Goal: Information Seeking & Learning: Learn about a topic

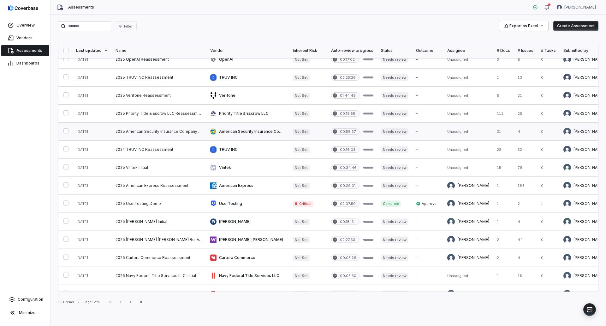
scroll to position [220, 0]
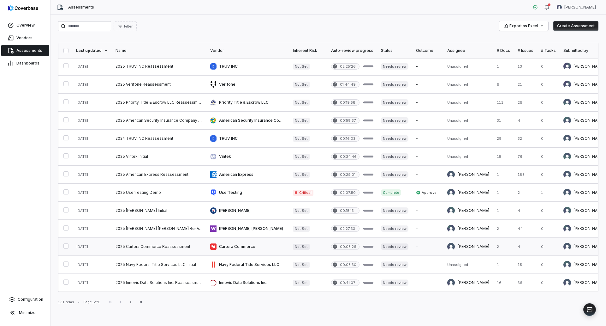
click at [159, 244] on link at bounding box center [159, 246] width 95 height 18
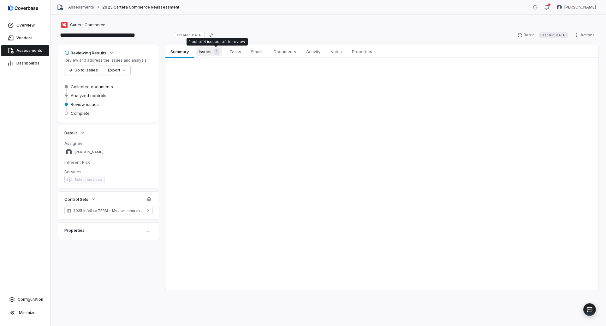
click at [210, 50] on span "Issues 1" at bounding box center [209, 51] width 26 height 9
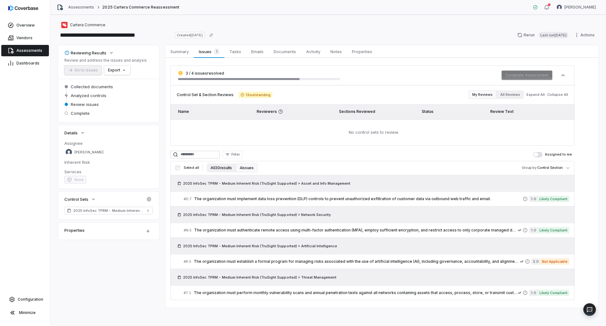
click at [222, 168] on button "All 30 results" at bounding box center [221, 167] width 29 height 9
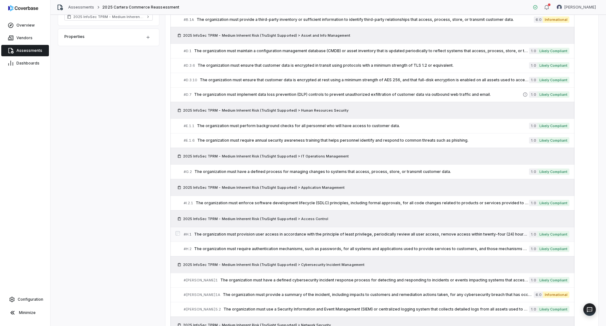
scroll to position [189, 0]
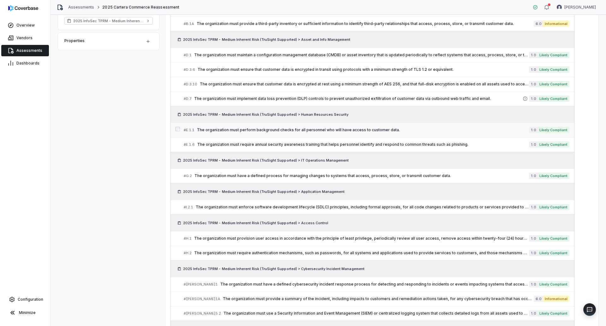
click at [272, 129] on span "The organization must perform background checks for all personnel who will have…" at bounding box center [363, 129] width 332 height 5
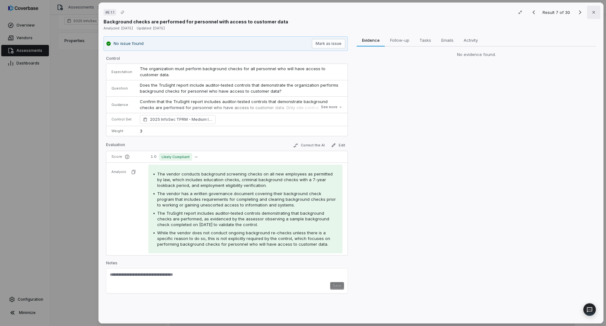
click at [591, 11] on icon "button" at bounding box center [593, 12] width 5 height 5
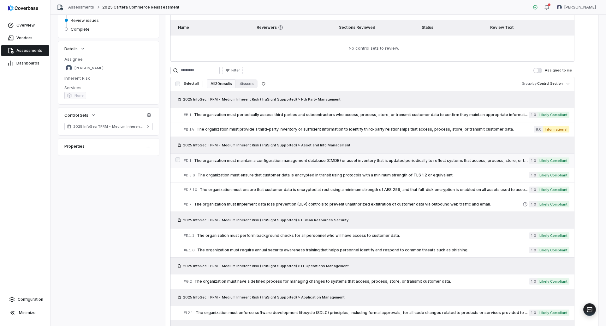
scroll to position [95, 0]
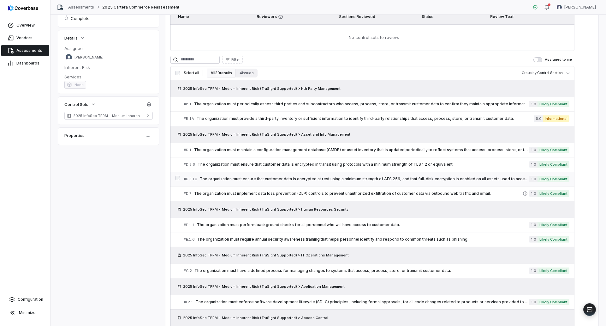
click at [328, 176] on div "# D.3.10 The organization must ensure that customer data is encrypted at rest u…" at bounding box center [356, 179] width 345 height 7
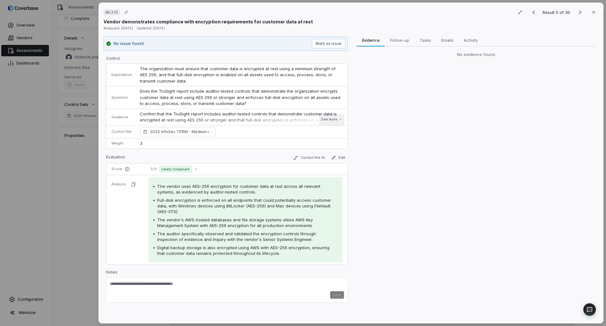
click at [333, 120] on button "See more" at bounding box center [331, 119] width 25 height 11
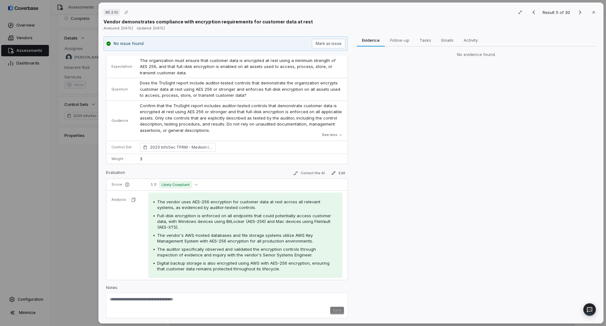
scroll to position [10, 0]
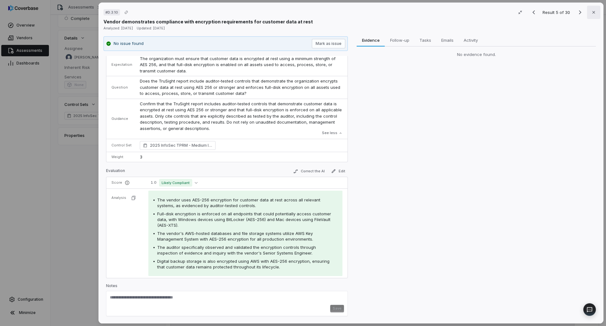
click at [593, 12] on icon "button" at bounding box center [594, 12] width 3 height 3
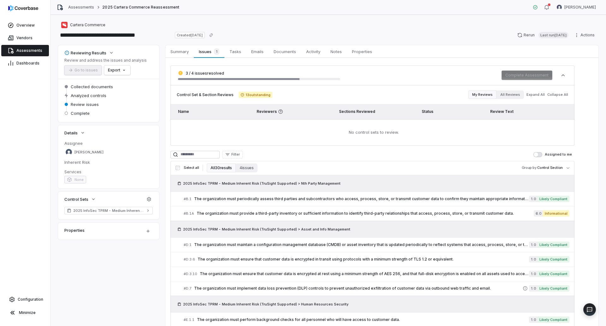
click at [26, 51] on span "Assessments" at bounding box center [29, 50] width 26 height 5
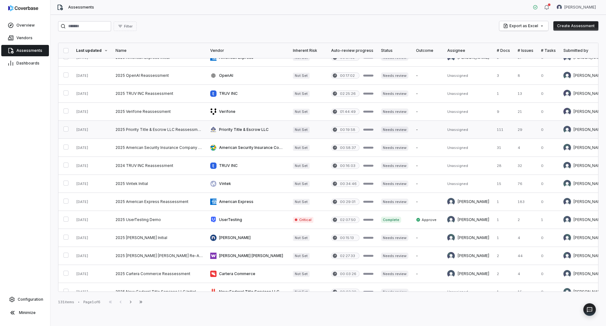
scroll to position [220, 0]
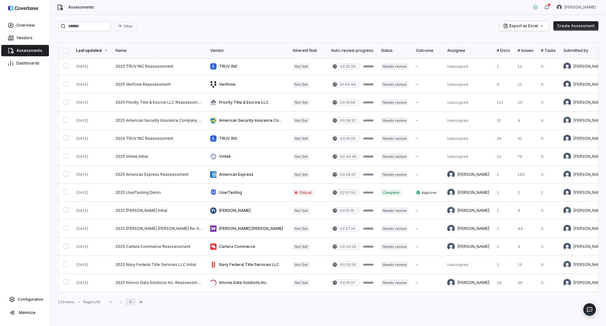
click at [133, 301] on icon "button" at bounding box center [130, 301] width 5 height 5
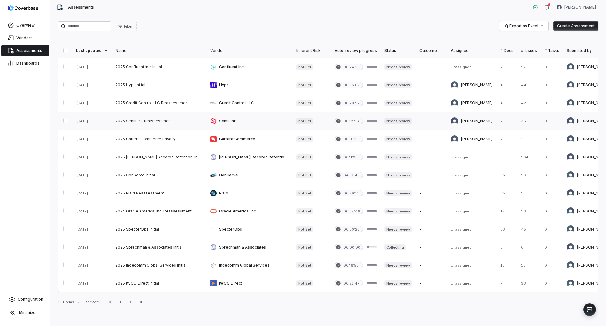
click at [156, 122] on link at bounding box center [159, 121] width 95 height 18
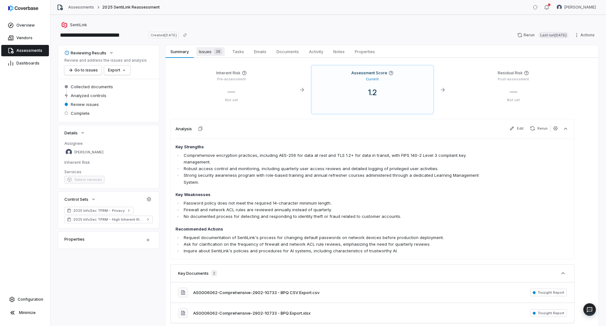
click at [209, 51] on span "Issues 38" at bounding box center [210, 51] width 28 height 9
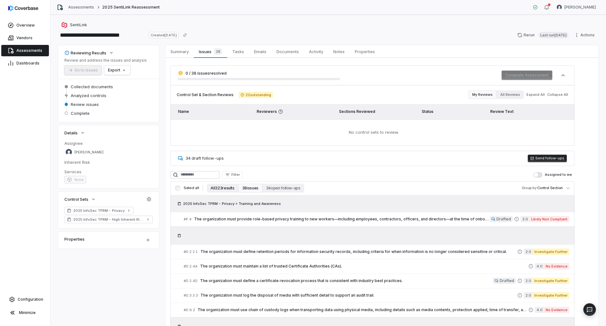
click at [219, 188] on button "All 323 results" at bounding box center [222, 187] width 31 height 9
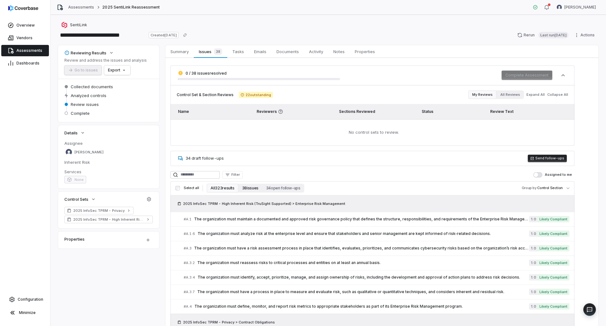
click at [247, 188] on button "38 issues" at bounding box center [250, 187] width 24 height 9
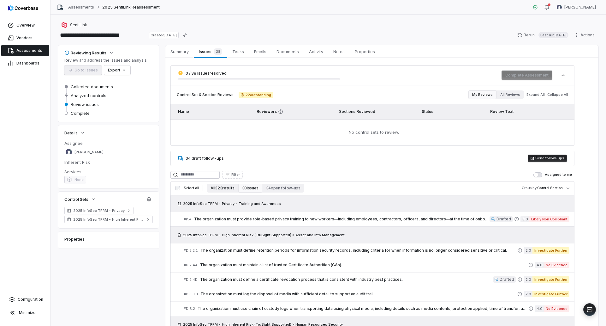
click at [214, 190] on button "All 323 results" at bounding box center [222, 187] width 31 height 9
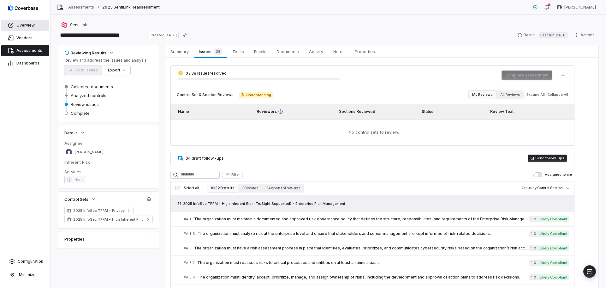
click at [24, 26] on span "Overview" at bounding box center [25, 25] width 18 height 5
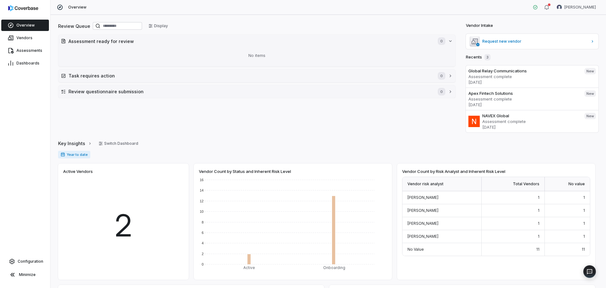
click at [370, 119] on div "Review Queue Display Assessment ready for review 0 No items Task requires actio…" at bounding box center [257, 76] width 398 height 111
click at [30, 53] on span "Assessments" at bounding box center [29, 50] width 26 height 5
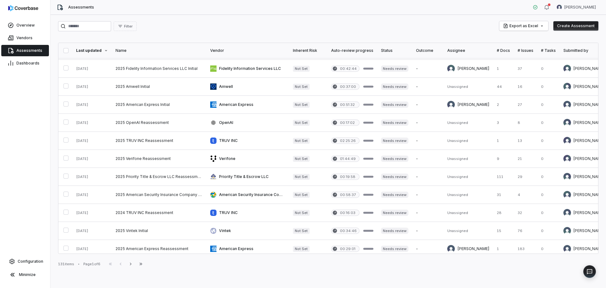
scroll to position [152, 0]
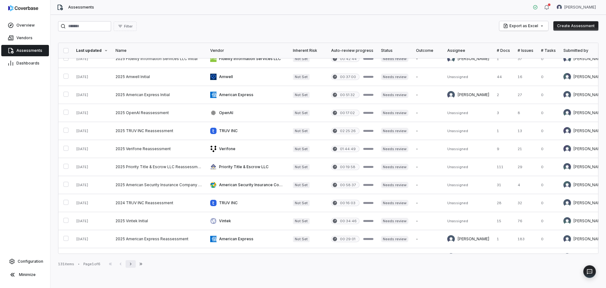
click at [133, 264] on icon "button" at bounding box center [130, 263] width 5 height 5
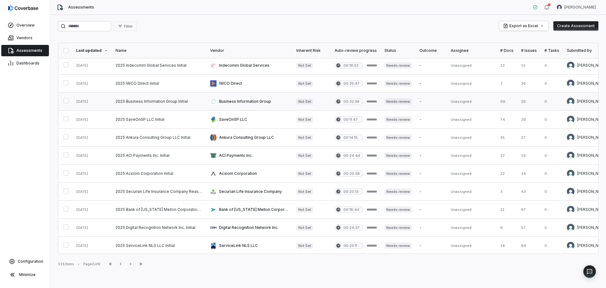
scroll to position [204, 0]
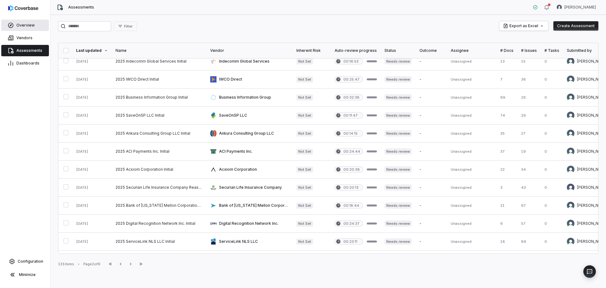
click at [22, 25] on span "Overview" at bounding box center [25, 25] width 18 height 5
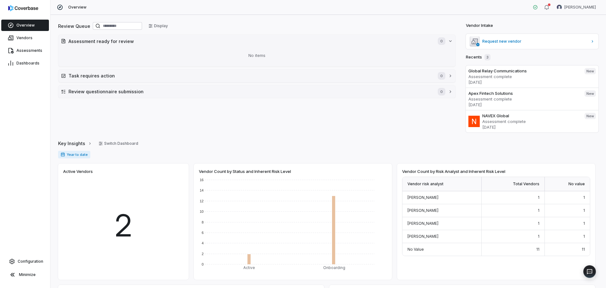
click at [400, 145] on div "Key Insights Switch Dashboard" at bounding box center [328, 143] width 541 height 9
click at [380, 55] on div "No items" at bounding box center [257, 55] width 392 height 16
click at [33, 52] on span "Assessments" at bounding box center [29, 50] width 26 height 5
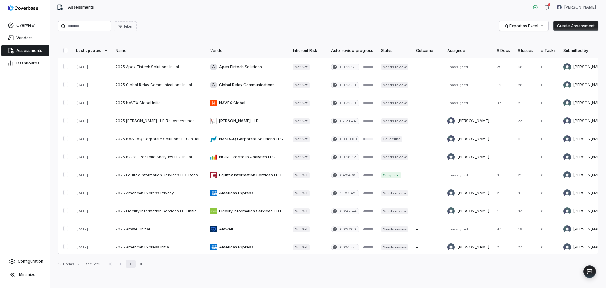
click at [133, 264] on icon "button" at bounding box center [130, 263] width 5 height 5
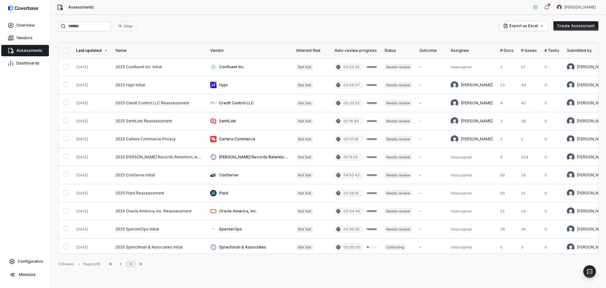
click at [133, 264] on icon "button" at bounding box center [130, 263] width 5 height 5
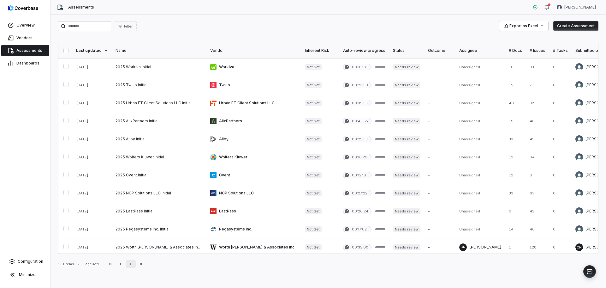
click at [133, 264] on icon "button" at bounding box center [130, 263] width 5 height 5
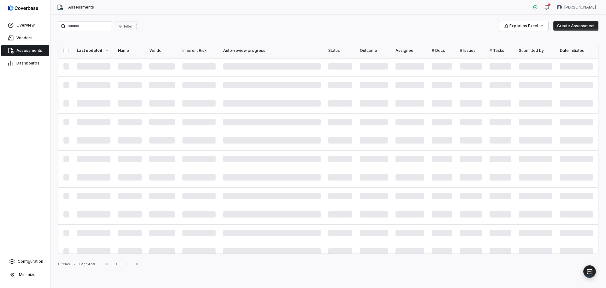
click at [134, 264] on div "First Page Previous Next Last Page" at bounding box center [122, 264] width 40 height 8
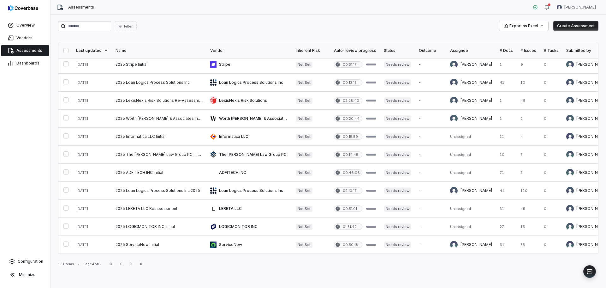
scroll to position [258, 0]
click at [123, 261] on icon "button" at bounding box center [120, 263] width 5 height 5
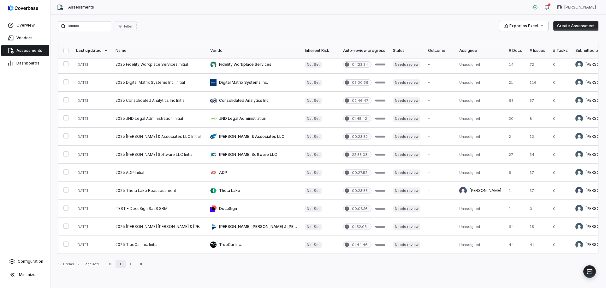
click at [123, 261] on icon "button" at bounding box center [120, 263] width 5 height 5
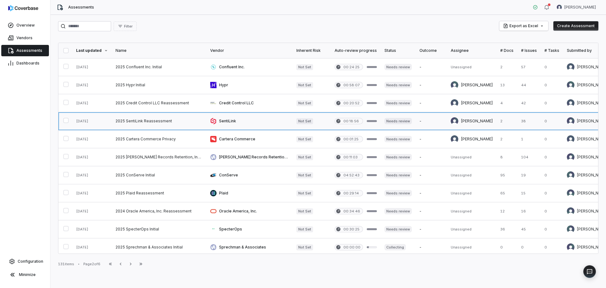
click at [150, 124] on link at bounding box center [159, 121] width 95 height 18
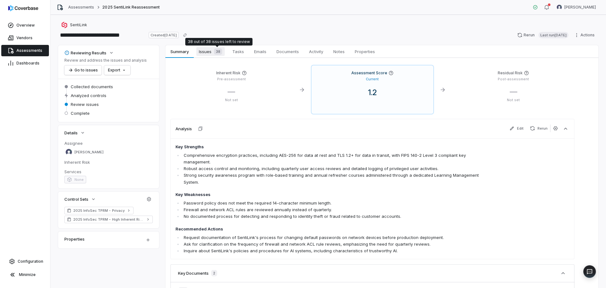
click at [214, 55] on span "Issues 38" at bounding box center [210, 51] width 28 height 9
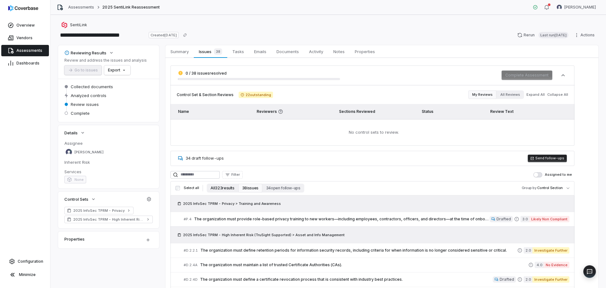
click at [218, 191] on button "All 323 results" at bounding box center [222, 187] width 31 height 9
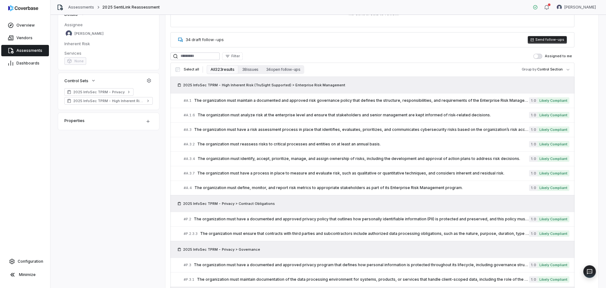
scroll to position [119, 0]
click at [362, 99] on span "The organization must maintain a documented and approved risk governance policy…" at bounding box center [361, 100] width 335 height 5
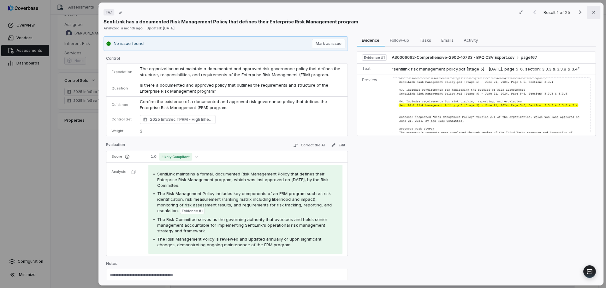
click at [590, 15] on button "Close" at bounding box center [593, 12] width 13 height 13
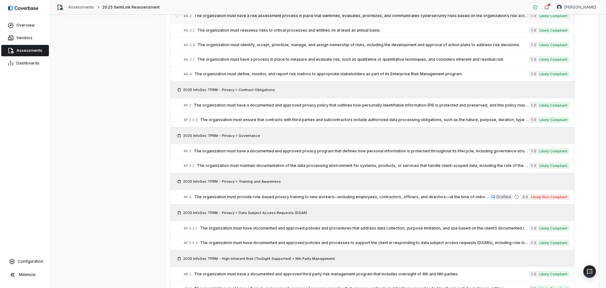
scroll to position [233, 0]
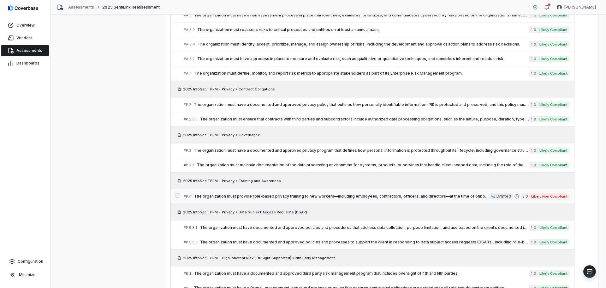
click at [405, 196] on span "The organization must provide role-based privacy training to new workers—includ…" at bounding box center [342, 196] width 296 height 5
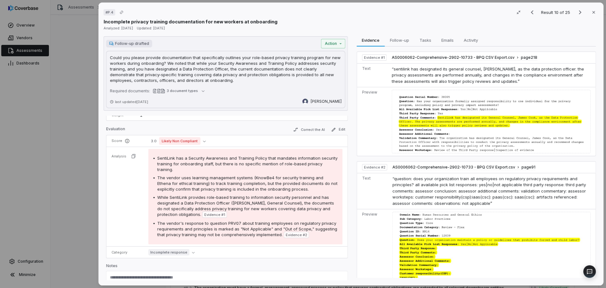
scroll to position [83, 0]
click at [595, 15] on button "Close" at bounding box center [593, 12] width 13 height 13
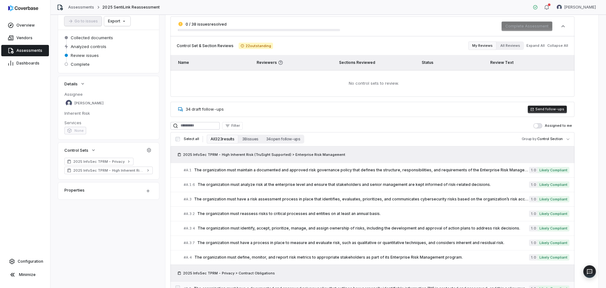
scroll to position [49, 0]
click at [248, 142] on button "38 issues" at bounding box center [250, 139] width 24 height 9
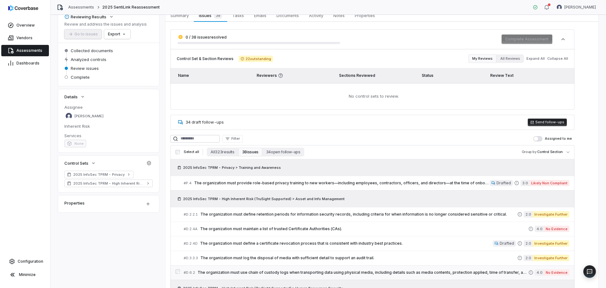
scroll to position [0, 0]
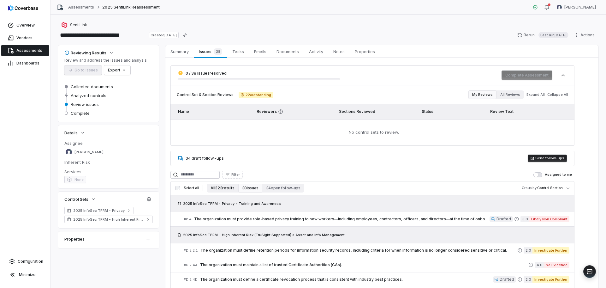
click at [219, 190] on button "All 323 results" at bounding box center [222, 187] width 31 height 9
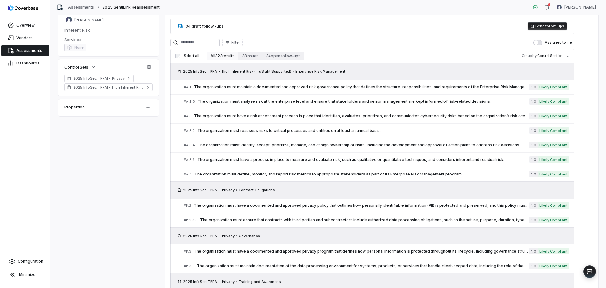
scroll to position [132, 0]
click at [319, 119] on link "# A.3 The organization must have a risk assessment process in place that identi…" at bounding box center [377, 116] width 386 height 14
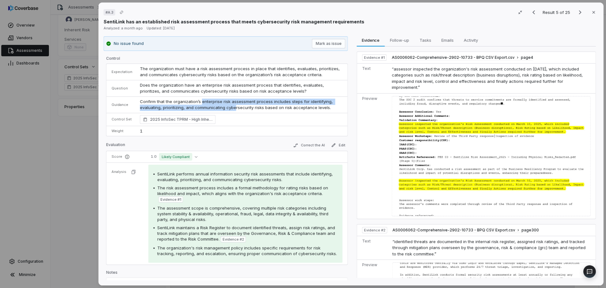
drag, startPoint x: 199, startPoint y: 99, endPoint x: 232, endPoint y: 105, distance: 33.6
click at [232, 105] on p "Confirm that the organization’s enterprise risk assessment process includes ste…" at bounding box center [241, 105] width 203 height 12
click at [591, 14] on icon "button" at bounding box center [593, 12] width 5 height 5
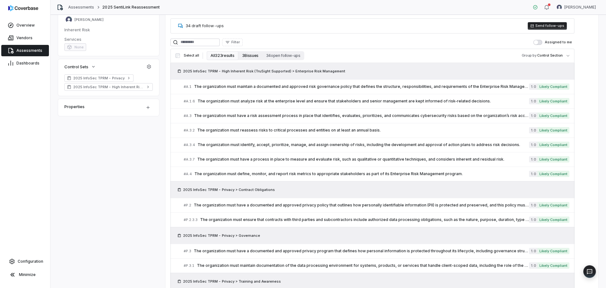
click at [247, 56] on button "38 issues" at bounding box center [250, 55] width 24 height 9
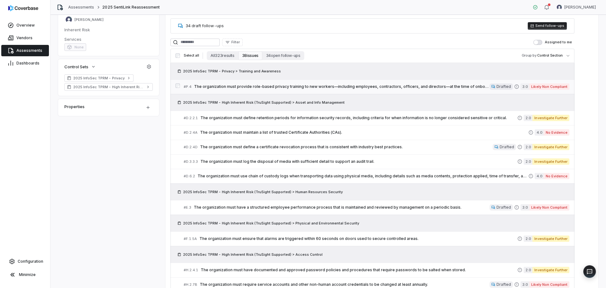
click at [315, 89] on span "The organization must provide role-based privacy training to new workers—includ…" at bounding box center [342, 86] width 296 height 5
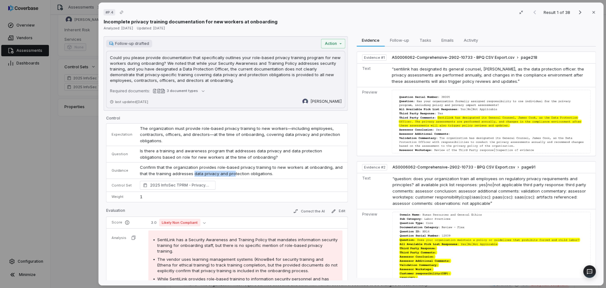
drag, startPoint x: 192, startPoint y: 171, endPoint x: 231, endPoint y: 171, distance: 38.8
click at [231, 171] on p "Confirm that the organization provides role-based privacy training to new worke…" at bounding box center [241, 170] width 203 height 12
click at [591, 14] on icon "button" at bounding box center [593, 12] width 5 height 5
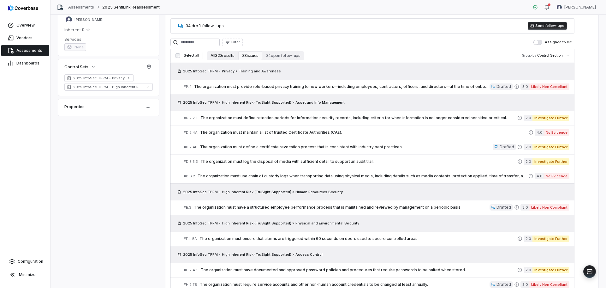
click at [224, 57] on button "All 323 results" at bounding box center [222, 55] width 31 height 9
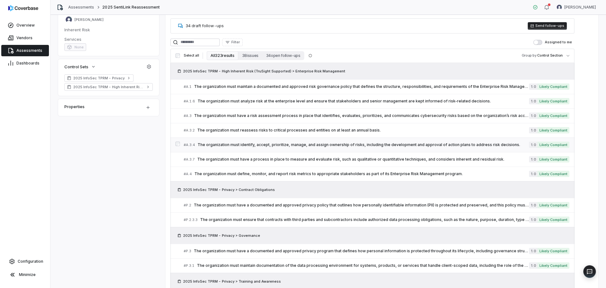
click at [291, 148] on div "# A.3.4 The organization must identify, accept, prioritize, manage, and assign …" at bounding box center [356, 144] width 345 height 7
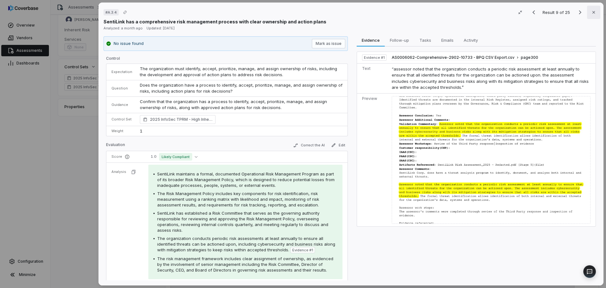
click at [591, 12] on icon "button" at bounding box center [593, 12] width 5 height 5
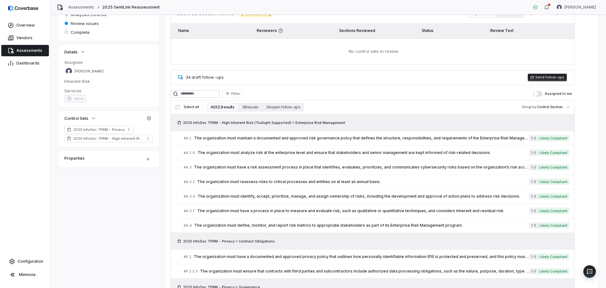
scroll to position [89, 0]
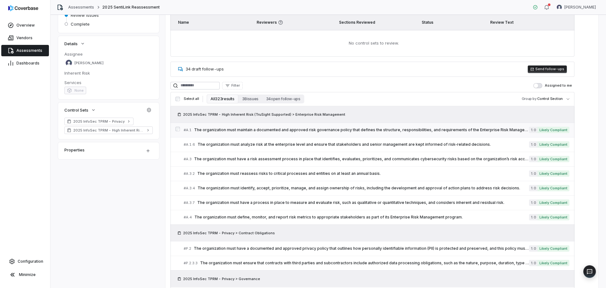
click at [326, 131] on span "The organization must maintain a documented and approved risk governance policy…" at bounding box center [361, 129] width 335 height 5
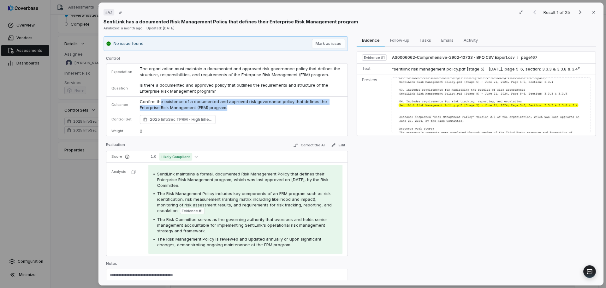
drag, startPoint x: 229, startPoint y: 108, endPoint x: 159, endPoint y: 102, distance: 70.1
click at [159, 102] on p "Confirm the existence of a documented and approved risk governance policy that …" at bounding box center [241, 105] width 203 height 12
click at [594, 15] on button "Close" at bounding box center [593, 12] width 13 height 13
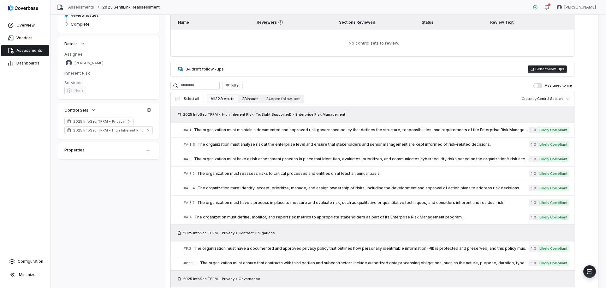
click at [246, 102] on button "38 issues" at bounding box center [250, 98] width 24 height 9
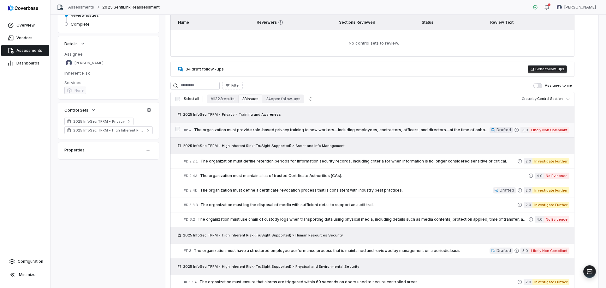
click at [266, 132] on span "The organization must provide role-based privacy training to new workers—includ…" at bounding box center [342, 129] width 296 height 5
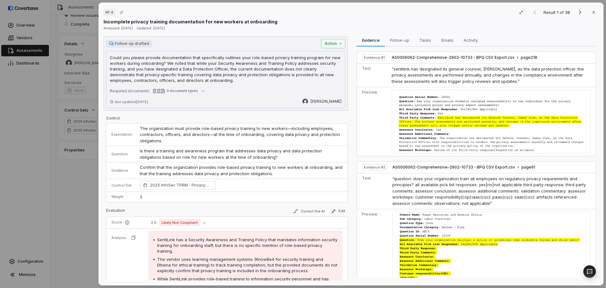
drag, startPoint x: 590, startPoint y: 17, endPoint x: 480, endPoint y: 14, distance: 109.9
click at [480, 14] on div "# P.4 Result 1 of 38 Close" at bounding box center [351, 12] width 495 height 9
click at [591, 13] on icon "button" at bounding box center [593, 12] width 5 height 5
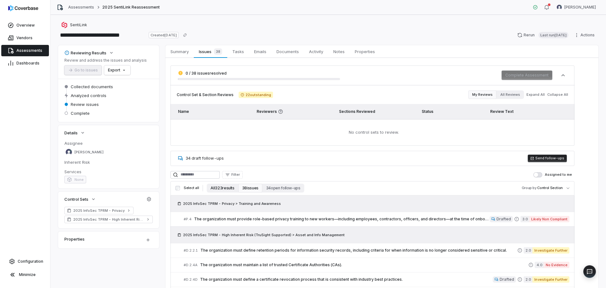
click at [221, 188] on button "All 323 results" at bounding box center [222, 187] width 31 height 9
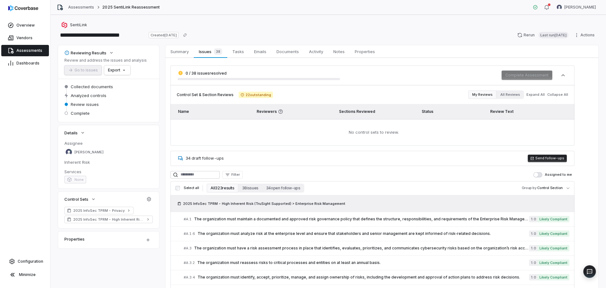
click at [415, 23] on div "SentiLink" at bounding box center [328, 25] width 541 height 8
click at [366, 220] on span "The organization must maintain a documented and approved risk governance policy…" at bounding box center [361, 218] width 335 height 5
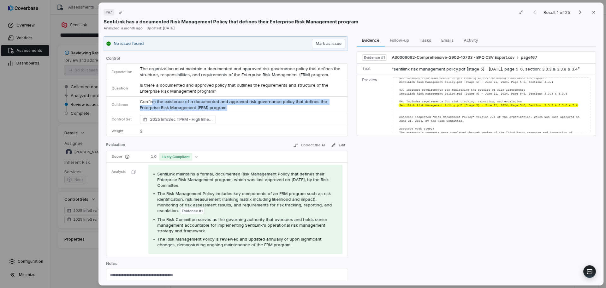
drag, startPoint x: 228, startPoint y: 107, endPoint x: 151, endPoint y: 102, distance: 77.2
click at [151, 102] on p "Confirm the existence of a documented and approved risk governance policy that …" at bounding box center [241, 105] width 203 height 12
click at [593, 13] on button "Close" at bounding box center [593, 12] width 13 height 13
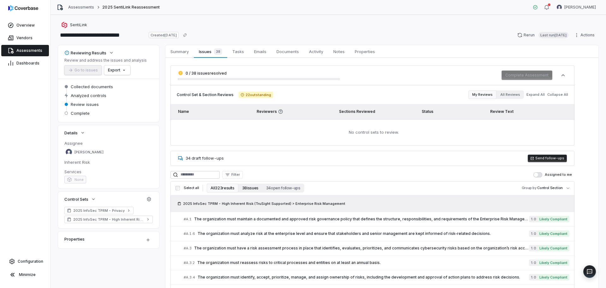
click at [247, 190] on button "38 issues" at bounding box center [250, 187] width 24 height 9
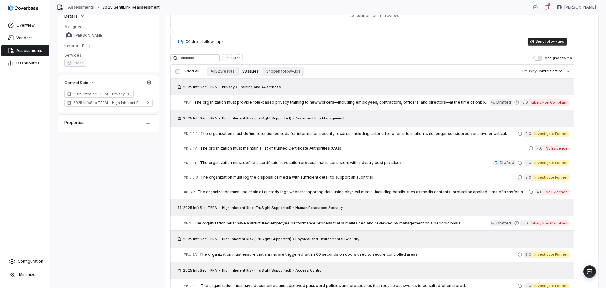
scroll to position [117, 0]
click at [372, 102] on span "The organization must provide role-based privacy training to new workers—includ…" at bounding box center [342, 101] width 296 height 5
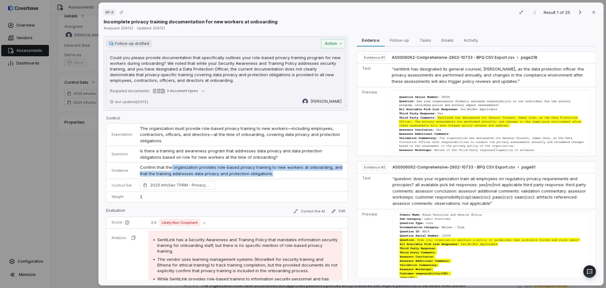
drag, startPoint x: 170, startPoint y: 170, endPoint x: 276, endPoint y: 171, distance: 106.1
click at [276, 171] on p "Confirm that the organization provides role-based privacy training to new worke…" at bounding box center [241, 170] width 203 height 12
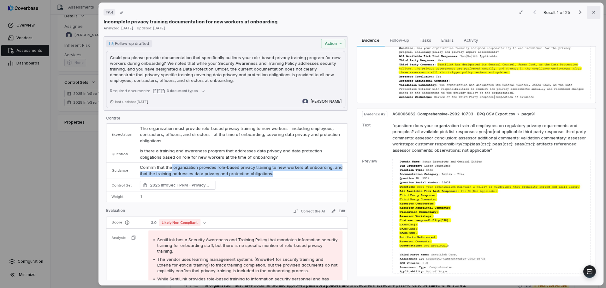
click at [591, 13] on icon "button" at bounding box center [593, 12] width 5 height 5
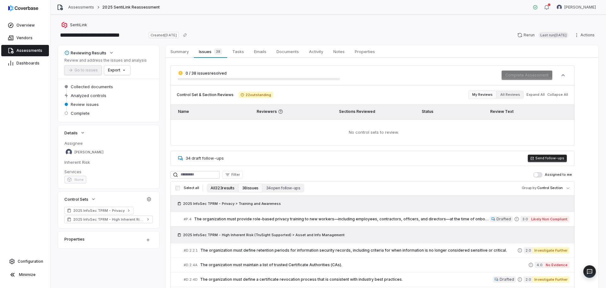
click at [223, 189] on button "All 323 results" at bounding box center [222, 187] width 31 height 9
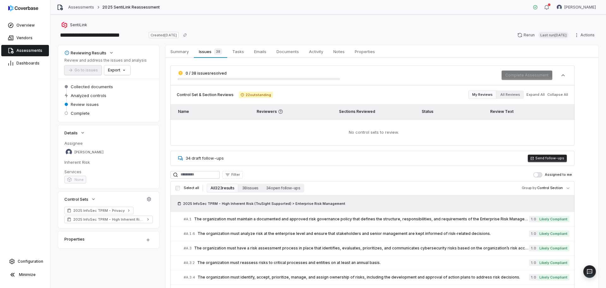
click at [422, 15] on div "**********" at bounding box center [329, 151] width 556 height 273
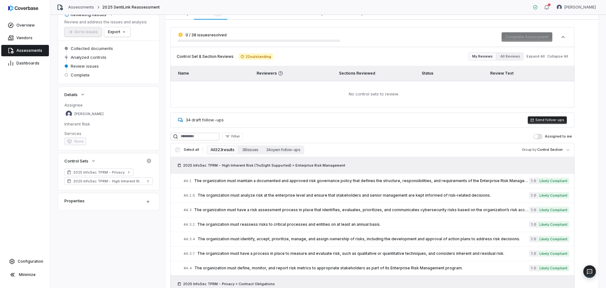
scroll to position [39, 0]
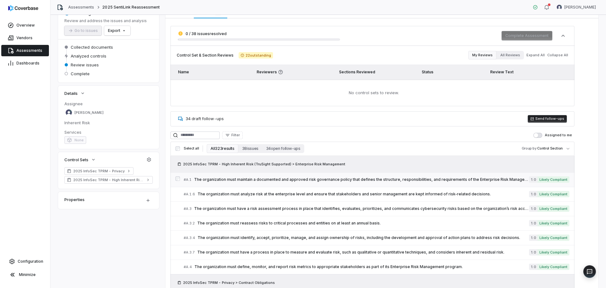
click at [380, 180] on span "The organization must maintain a documented and approved risk governance policy…" at bounding box center [361, 179] width 335 height 5
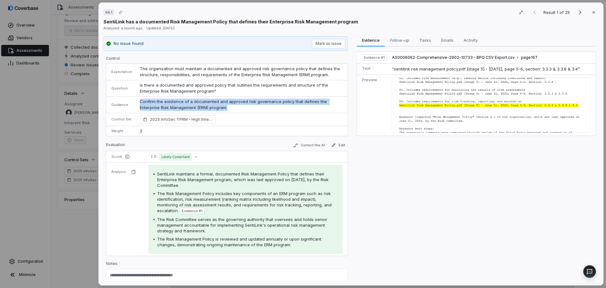
drag, startPoint x: 232, startPoint y: 109, endPoint x: 136, endPoint y: 100, distance: 96.1
click at [136, 100] on td "Confirm the existence of a documented and approved risk governance policy that …" at bounding box center [242, 104] width 212 height 16
click at [593, 12] on button "Close" at bounding box center [593, 12] width 13 height 13
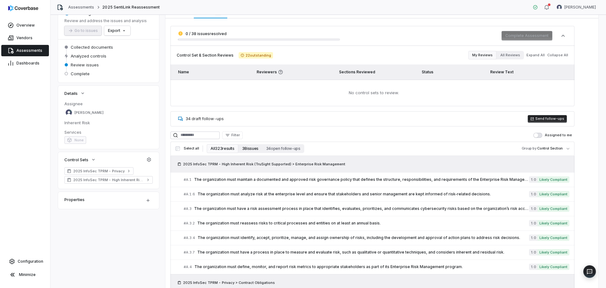
click at [246, 146] on button "38 issues" at bounding box center [250, 148] width 24 height 9
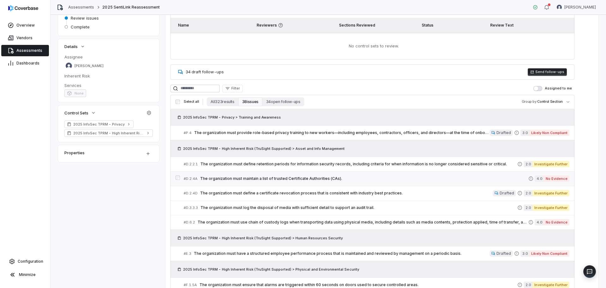
scroll to position [91, 0]
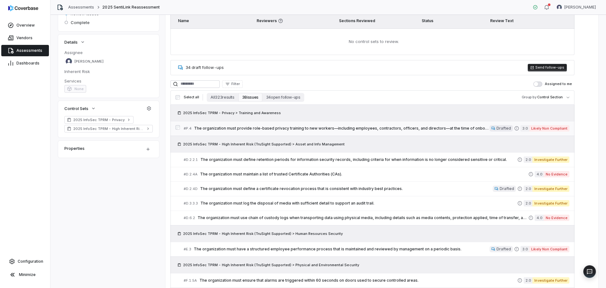
click at [450, 128] on span "The organization must provide role-based privacy training to new workers—includ…" at bounding box center [342, 128] width 296 height 5
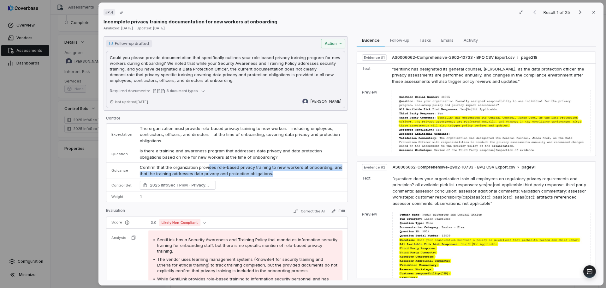
drag, startPoint x: 206, startPoint y: 170, endPoint x: 273, endPoint y: 172, distance: 67.3
click at [273, 172] on p "Confirm that the organization provides role-based privacy training to new worke…" at bounding box center [241, 170] width 203 height 12
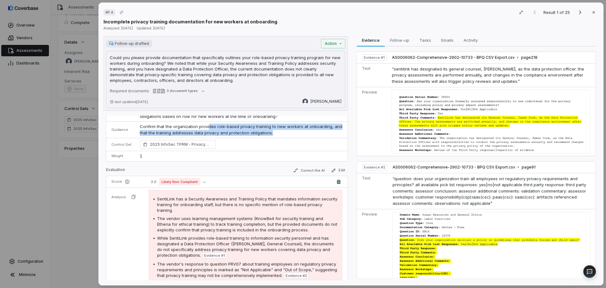
scroll to position [46, 0]
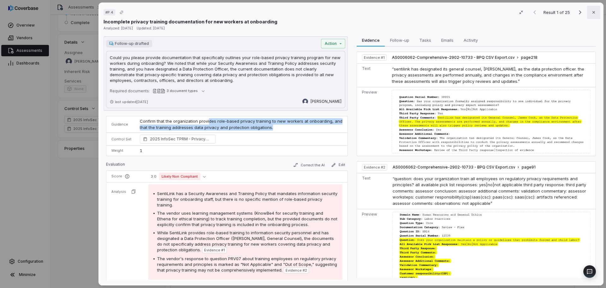
click at [591, 15] on icon "button" at bounding box center [593, 12] width 5 height 5
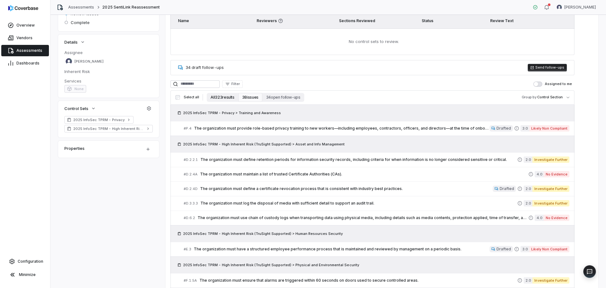
click at [220, 98] on button "All 323 results" at bounding box center [222, 97] width 31 height 9
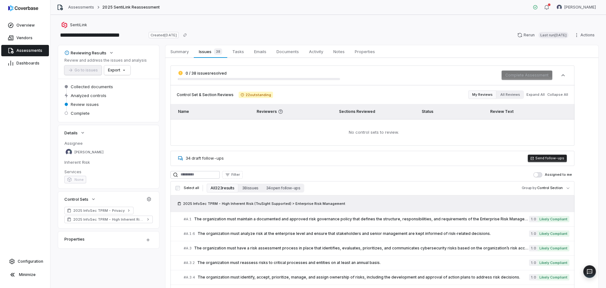
click at [401, 38] on div "**********" at bounding box center [328, 35] width 541 height 10
click at [410, 176] on div "Filter Assigned to me" at bounding box center [373, 175] width 404 height 8
click at [395, 35] on div "**********" at bounding box center [328, 35] width 541 height 10
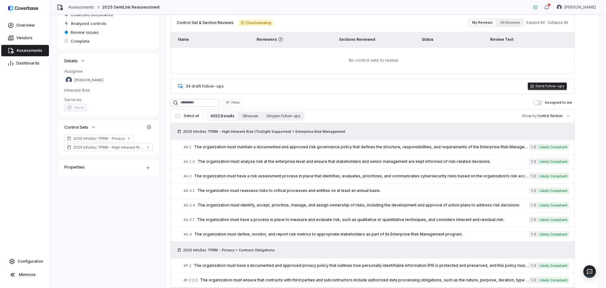
scroll to position [72, 0]
click at [387, 151] on link "# A.1 The organization must maintain a documented and approved risk governance …" at bounding box center [377, 147] width 386 height 14
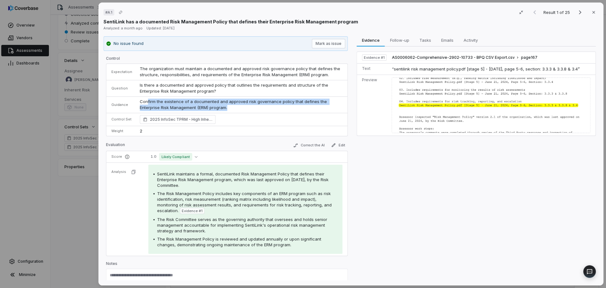
drag, startPoint x: 230, startPoint y: 107, endPoint x: 147, endPoint y: 101, distance: 83.3
click at [147, 101] on p "Confirm the existence of a documented and approved risk governance policy that …" at bounding box center [241, 105] width 203 height 12
click at [591, 9] on button "Close" at bounding box center [593, 12] width 13 height 13
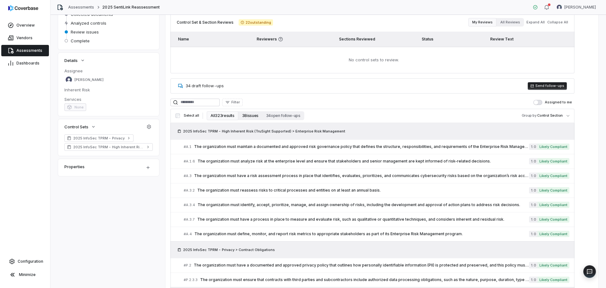
click at [248, 118] on button "38 issues" at bounding box center [250, 115] width 24 height 9
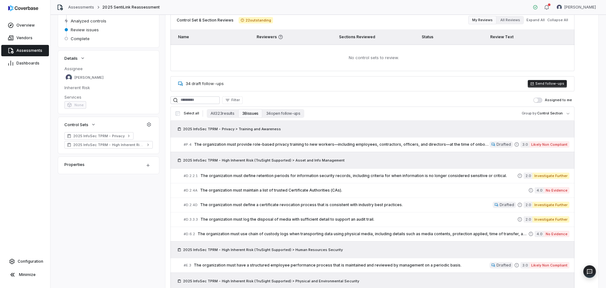
scroll to position [82, 0]
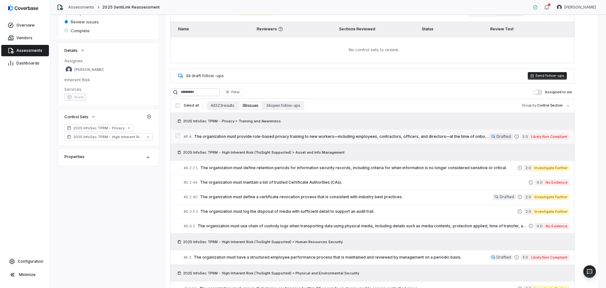
click at [402, 139] on div "# P.4 The organization must provide role-based privacy training to new workers—…" at bounding box center [337, 136] width 306 height 7
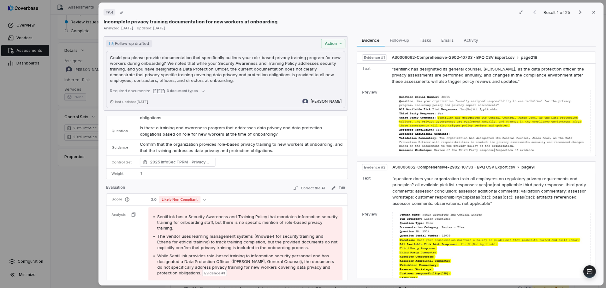
scroll to position [23, 0]
drag, startPoint x: 220, startPoint y: 142, endPoint x: 261, endPoint y: 146, distance: 41.2
click at [261, 146] on p "Confirm that the organization provides role-based privacy training to new worke…" at bounding box center [241, 147] width 203 height 12
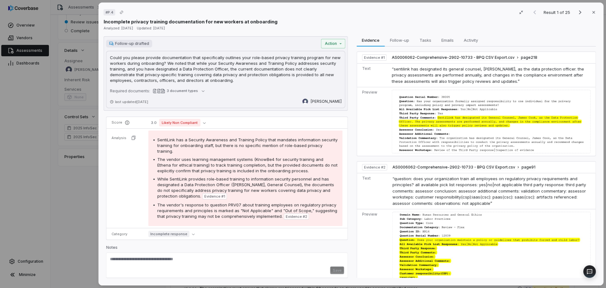
scroll to position [100, 0]
click at [588, 12] on button "Close" at bounding box center [593, 12] width 13 height 13
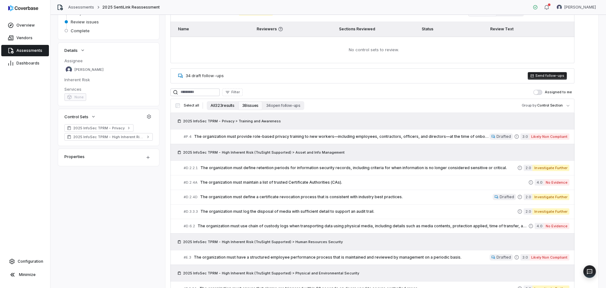
click at [225, 106] on button "All 323 results" at bounding box center [222, 105] width 31 height 9
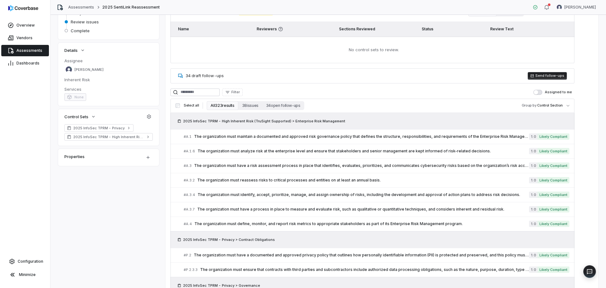
click at [432, 47] on td "No control sets to review." at bounding box center [373, 50] width 404 height 27
click at [410, 138] on span "The organization must maintain a documented and approved risk governance policy…" at bounding box center [361, 136] width 335 height 5
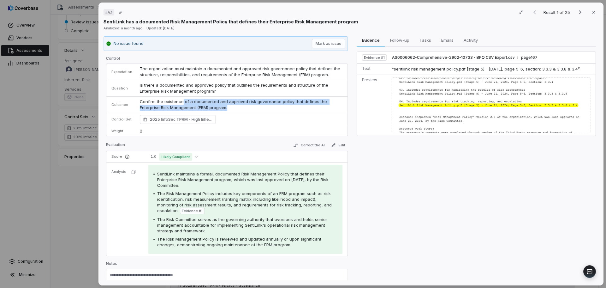
drag, startPoint x: 227, startPoint y: 108, endPoint x: 180, endPoint y: 99, distance: 47.4
click at [180, 99] on p "Confirm the existence of a documented and approved risk governance policy that …" at bounding box center [241, 105] width 203 height 12
click at [593, 14] on icon "button" at bounding box center [593, 12] width 5 height 5
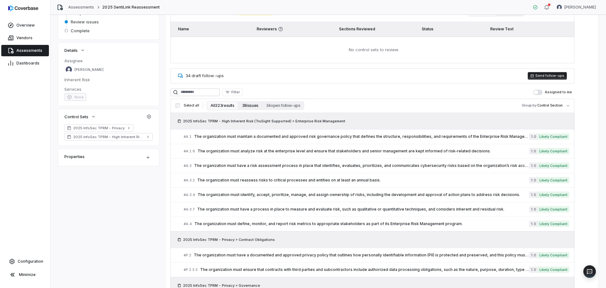
click at [243, 106] on button "38 issues" at bounding box center [250, 105] width 24 height 9
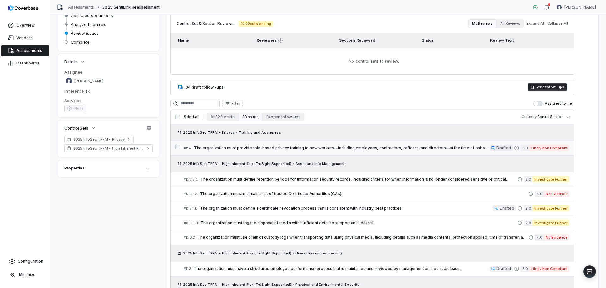
scroll to position [71, 0]
click at [454, 151] on div "# P.4 The organization must provide role-based privacy training to new workers—…" at bounding box center [337, 147] width 306 height 7
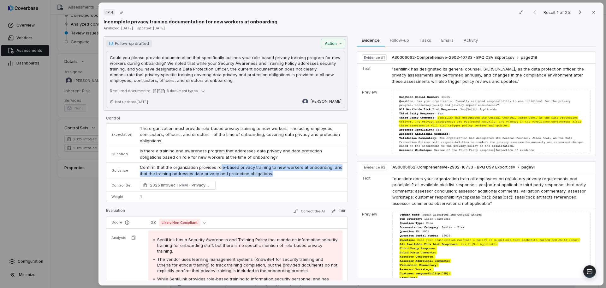
drag, startPoint x: 218, startPoint y: 166, endPoint x: 272, endPoint y: 173, distance: 54.1
click at [272, 173] on p "Confirm that the organization provides role-based privacy training to new worke…" at bounding box center [241, 170] width 203 height 12
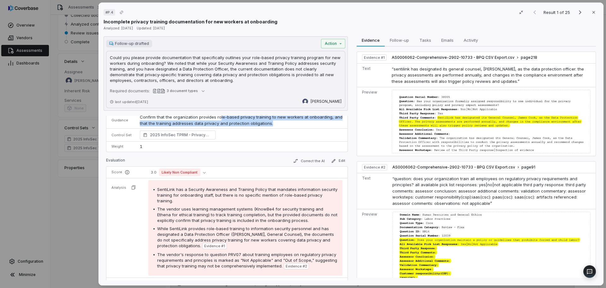
scroll to position [51, 0]
click at [591, 14] on icon "button" at bounding box center [593, 12] width 5 height 5
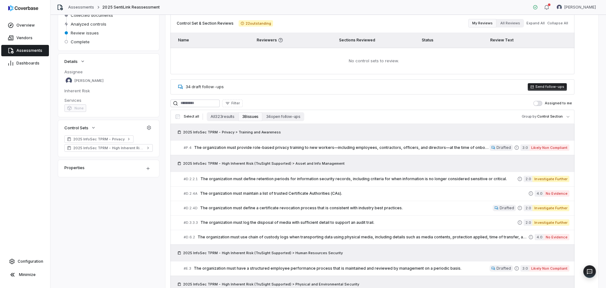
scroll to position [90, 0]
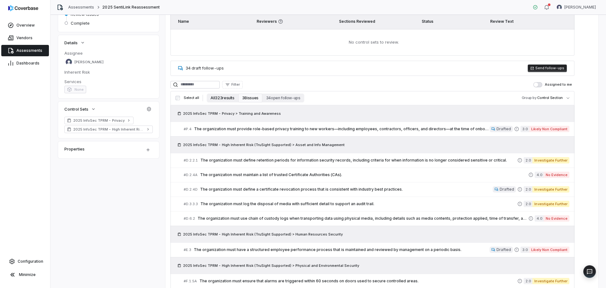
click at [220, 98] on button "All 323 results" at bounding box center [222, 97] width 31 height 9
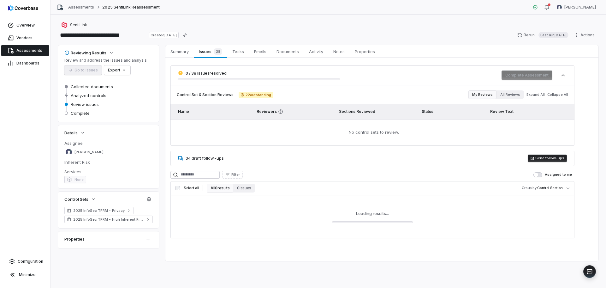
scroll to position [0, 0]
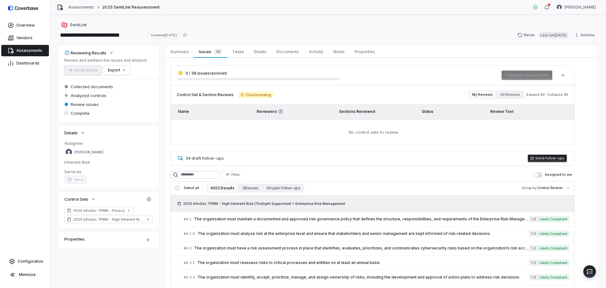
click at [340, 135] on td "No control sets to review." at bounding box center [373, 132] width 404 height 27
click at [329, 221] on div "# A.1 The organization must maintain a documented and approved risk governance …" at bounding box center [356, 219] width 345 height 7
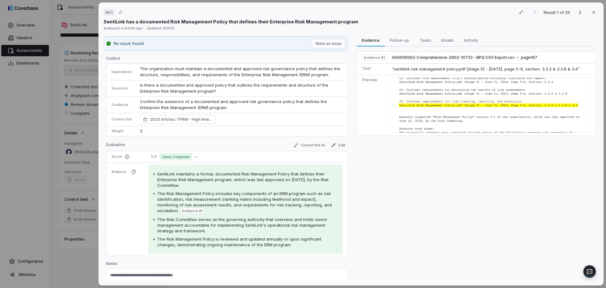
drag, startPoint x: 226, startPoint y: 107, endPoint x: 144, endPoint y: 105, distance: 82.5
drag, startPoint x: 144, startPoint y: 105, endPoint x: 139, endPoint y: 102, distance: 5.4
click at [140, 102] on p "Confirm the existence of a documented and approved risk governance policy that …" at bounding box center [241, 105] width 203 height 12
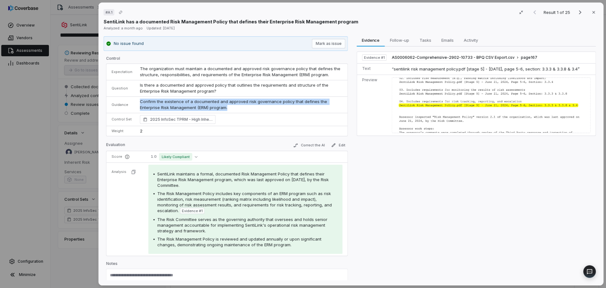
drag, startPoint x: 139, startPoint y: 102, endPoint x: 235, endPoint y: 107, distance: 95.5
click at [235, 107] on p "Confirm the existence of a documented and approved risk governance policy that …" at bounding box center [241, 105] width 203 height 12
click at [593, 12] on icon "button" at bounding box center [593, 12] width 5 height 5
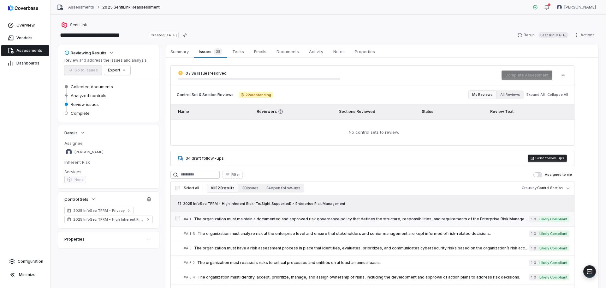
click at [441, 219] on span "The organization must maintain a documented and approved risk governance policy…" at bounding box center [361, 218] width 335 height 5
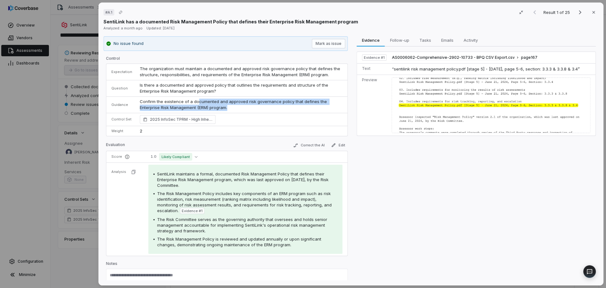
drag, startPoint x: 230, startPoint y: 106, endPoint x: 196, endPoint y: 99, distance: 34.4
click at [196, 99] on p "Confirm the existence of a documented and approved risk governance policy that …" at bounding box center [241, 105] width 203 height 12
click at [591, 12] on icon "button" at bounding box center [593, 12] width 5 height 5
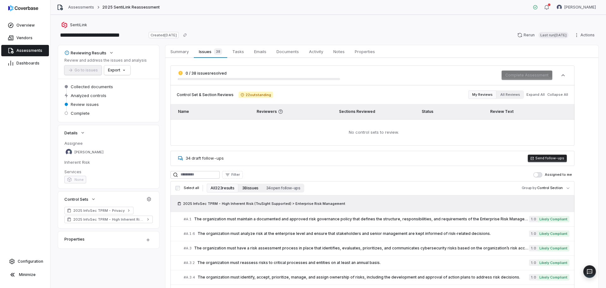
click at [249, 191] on button "38 issues" at bounding box center [250, 187] width 24 height 9
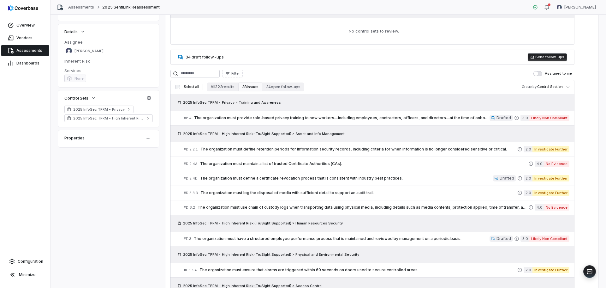
scroll to position [101, 0]
click at [440, 119] on span "The organization must provide role-based privacy training to new workers—includ…" at bounding box center [342, 117] width 296 height 5
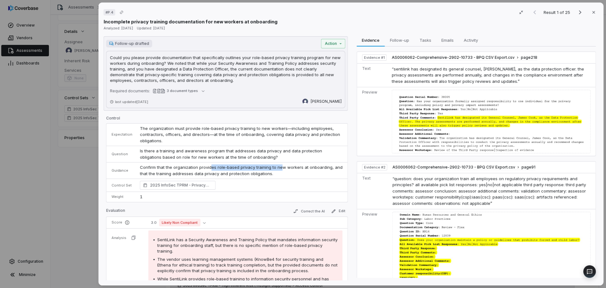
drag, startPoint x: 208, startPoint y: 166, endPoint x: 277, endPoint y: 169, distance: 68.9
click at [277, 169] on p "Confirm that the organization provides role-based privacy training to new worke…" at bounding box center [241, 170] width 203 height 12
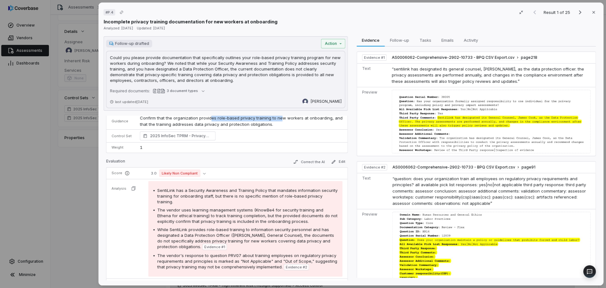
scroll to position [52, 0]
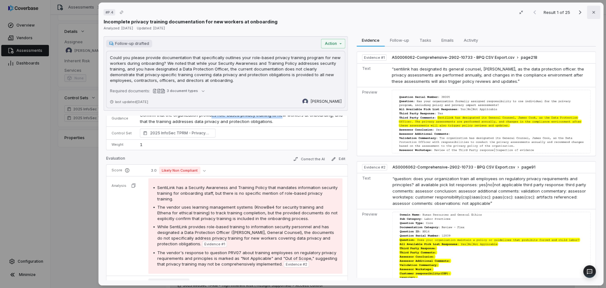
click at [592, 12] on icon "button" at bounding box center [593, 12] width 5 height 5
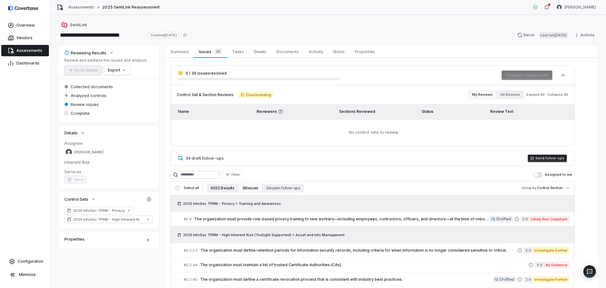
click at [219, 188] on button "All 323 results" at bounding box center [222, 187] width 31 height 9
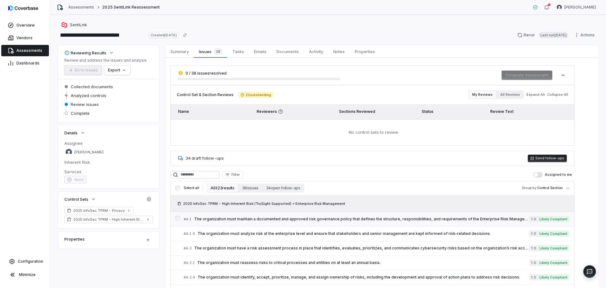
click at [316, 218] on span "The organization must maintain a documented and approved risk governance policy…" at bounding box center [361, 218] width 335 height 5
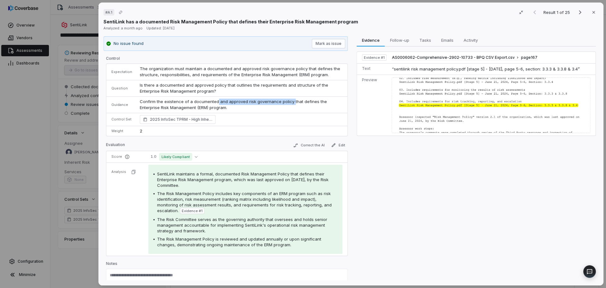
drag, startPoint x: 216, startPoint y: 102, endPoint x: 290, endPoint y: 103, distance: 74.2
click at [290, 103] on p "Confirm the existence of a documented and approved risk governance policy that …" at bounding box center [241, 105] width 203 height 12
click at [254, 209] on div "The Risk Management Policy includes key components of an ERM program such as ri…" at bounding box center [247, 201] width 180 height 23
click at [595, 13] on button "Close" at bounding box center [593, 12] width 13 height 13
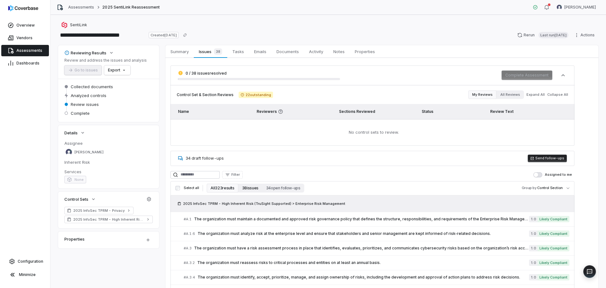
click at [246, 189] on button "38 issues" at bounding box center [250, 187] width 24 height 9
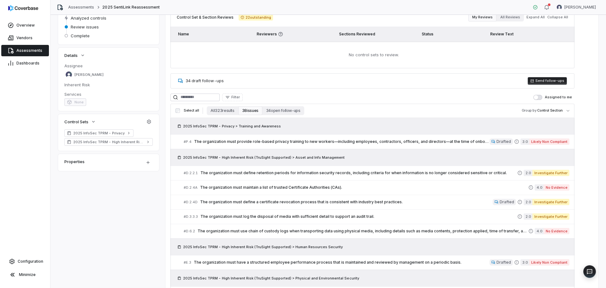
scroll to position [78, 0]
click at [380, 141] on span "The organization must provide role-based privacy training to new workers—includ…" at bounding box center [342, 141] width 296 height 5
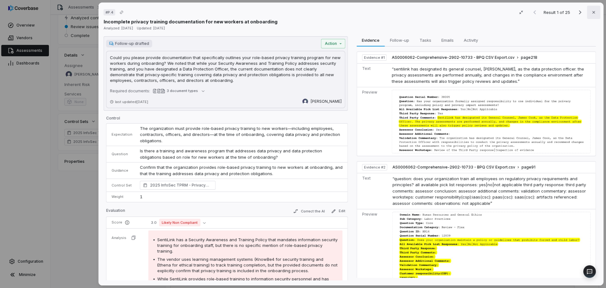
click at [591, 15] on button "Close" at bounding box center [593, 12] width 13 height 13
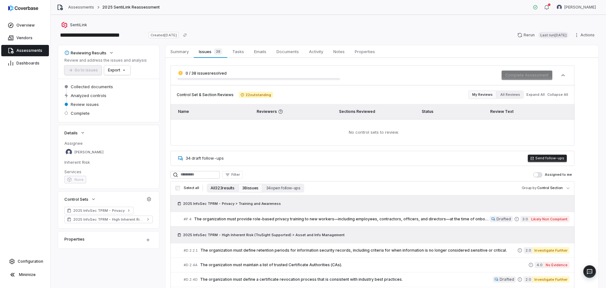
click at [220, 189] on button "All 323 results" at bounding box center [222, 187] width 31 height 9
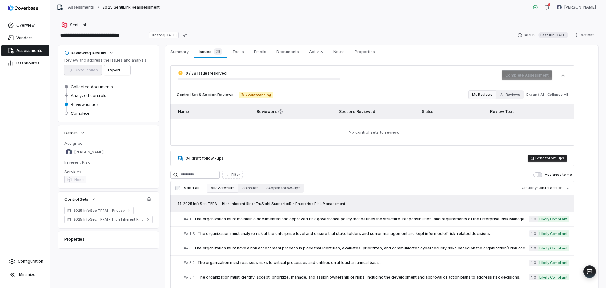
click at [224, 188] on button "All 323 results" at bounding box center [222, 187] width 31 height 9
click at [403, 39] on div "**********" at bounding box center [328, 35] width 541 height 10
click at [436, 37] on div "**********" at bounding box center [328, 35] width 541 height 10
click at [303, 227] on link "# A.1.6 The organization must analyze risk at the enterprise level and ensure t…" at bounding box center [377, 233] width 386 height 14
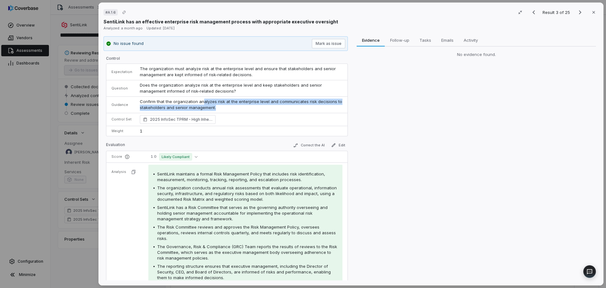
drag, startPoint x: 217, startPoint y: 109, endPoint x: 201, endPoint y: 102, distance: 17.4
click at [201, 102] on p "Confirm that the organization analyzes risk at the enterprise level and communi…" at bounding box center [241, 105] width 203 height 12
click at [591, 12] on icon "button" at bounding box center [593, 12] width 5 height 5
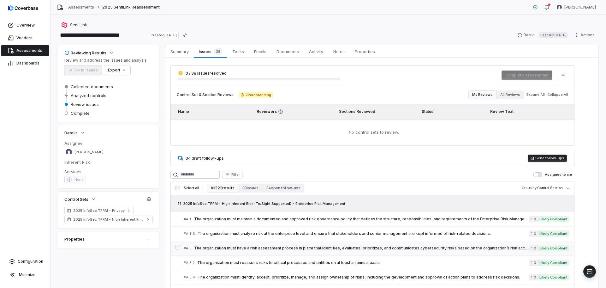
click at [316, 244] on link "# A.3 The organization must have a risk assessment process in place that identi…" at bounding box center [377, 248] width 386 height 14
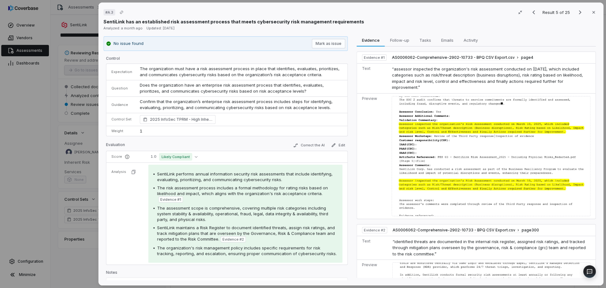
click at [219, 98] on td "Confirm that the organization’s enterprise risk assessment process includes ste…" at bounding box center [242, 104] width 212 height 16
drag, startPoint x: 218, startPoint y: 102, endPoint x: 270, endPoint y: 101, distance: 52.1
click at [270, 101] on p "Confirm that the organization’s enterprise risk assessment process includes ste…" at bounding box center [241, 105] width 203 height 12
drag, startPoint x: 282, startPoint y: 101, endPoint x: 266, endPoint y: 108, distance: 17.1
click at [266, 108] on p "Confirm that the organization’s enterprise risk assessment process includes ste…" at bounding box center [241, 105] width 203 height 12
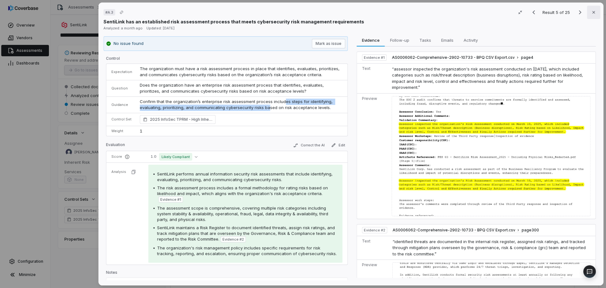
click at [591, 11] on icon "button" at bounding box center [593, 12] width 5 height 5
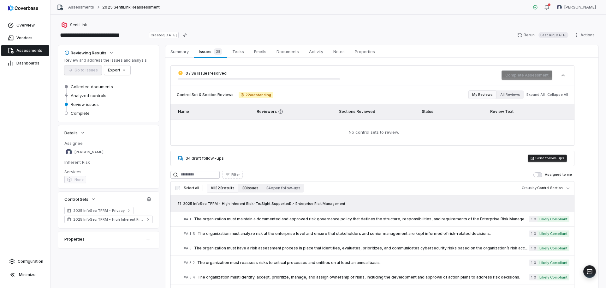
click at [250, 191] on button "38 issues" at bounding box center [250, 187] width 24 height 9
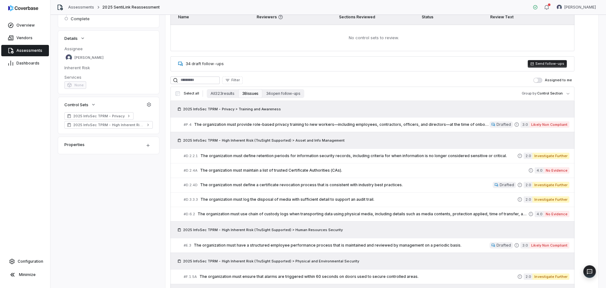
scroll to position [97, 0]
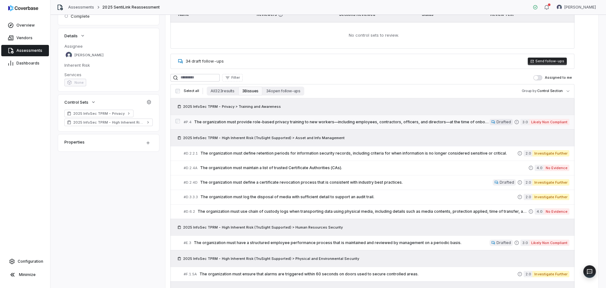
click at [440, 125] on div "# P.4 The organization must provide role-based privacy training to new workers—…" at bounding box center [337, 122] width 306 height 7
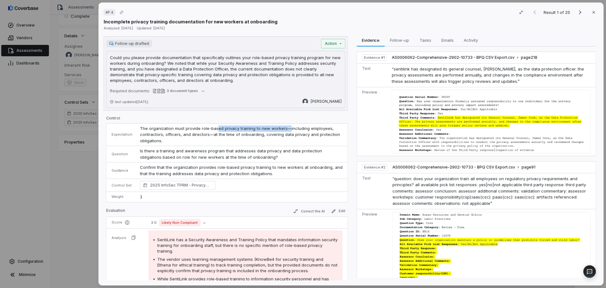
drag, startPoint x: 214, startPoint y: 125, endPoint x: 285, endPoint y: 129, distance: 70.5
click at [285, 129] on td "The organization must provide role-based privacy training to new workers—includ…" at bounding box center [242, 134] width 212 height 22
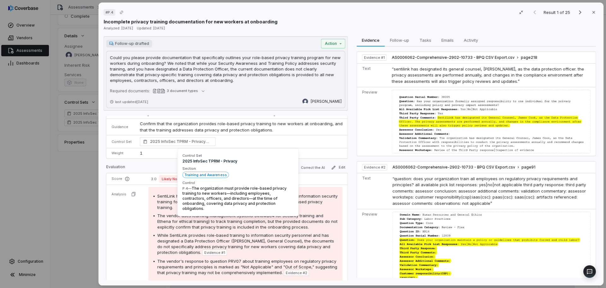
scroll to position [44, 0]
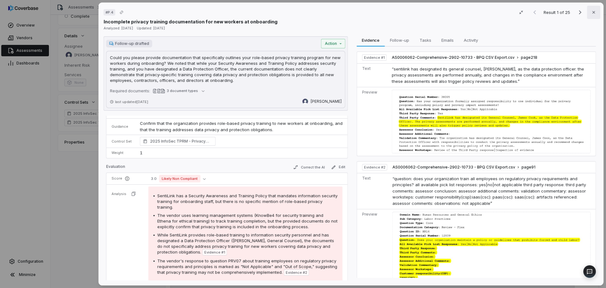
click at [591, 14] on icon "button" at bounding box center [593, 12] width 5 height 5
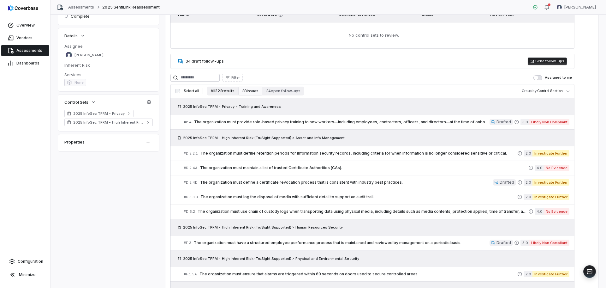
click at [225, 94] on button "All 323 results" at bounding box center [222, 91] width 31 height 9
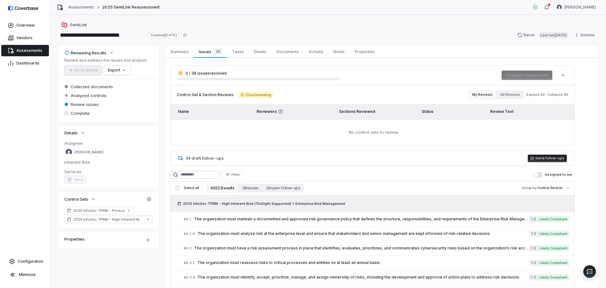
click at [414, 32] on div "**********" at bounding box center [328, 35] width 541 height 10
click at [377, 215] on link "# A.1 The organization must maintain a documented and approved risk governance …" at bounding box center [377, 219] width 386 height 14
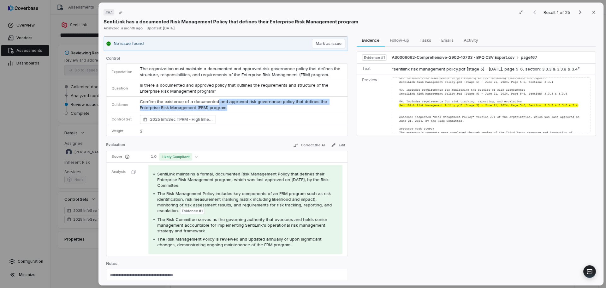
drag, startPoint x: 215, startPoint y: 102, endPoint x: 287, endPoint y: 105, distance: 72.7
click at [287, 105] on p "Confirm the existence of a documented and approved risk governance policy that …" at bounding box center [241, 105] width 203 height 12
click at [591, 12] on icon "button" at bounding box center [593, 12] width 5 height 5
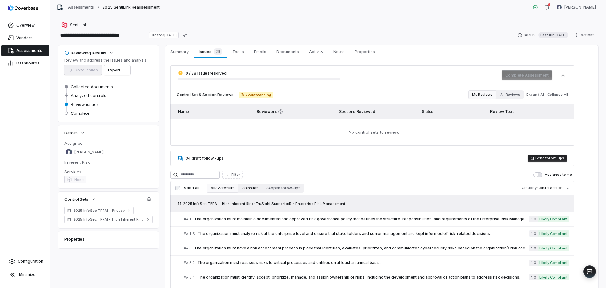
click at [252, 186] on button "38 issues" at bounding box center [250, 187] width 24 height 9
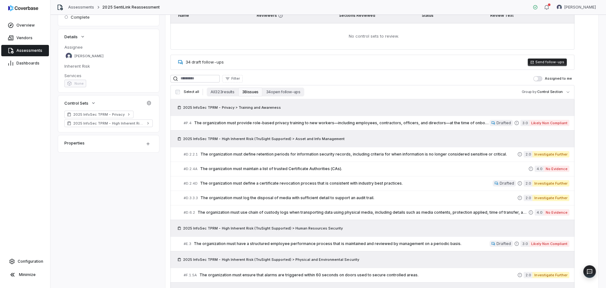
scroll to position [96, 0]
click at [405, 123] on span "The organization must provide role-based privacy training to new workers—includ…" at bounding box center [342, 122] width 296 height 5
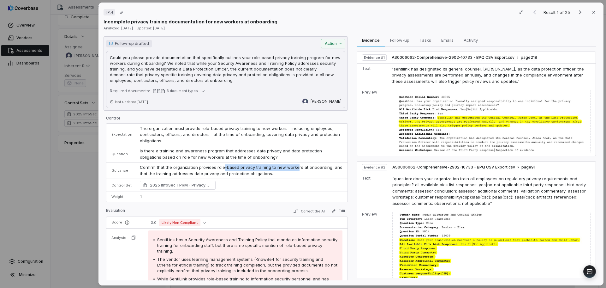
drag, startPoint x: 222, startPoint y: 167, endPoint x: 292, endPoint y: 167, distance: 70.7
click at [292, 167] on p "Confirm that the organization provides role-based privacy training to new worke…" at bounding box center [241, 170] width 203 height 12
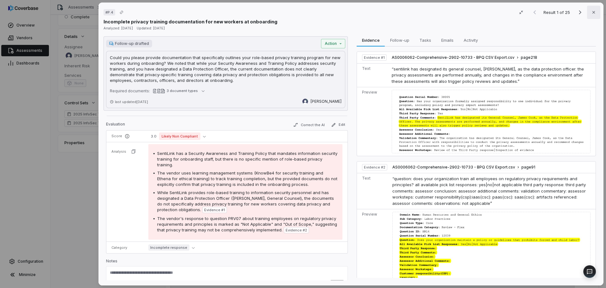
click at [590, 16] on button "Close" at bounding box center [593, 12] width 13 height 13
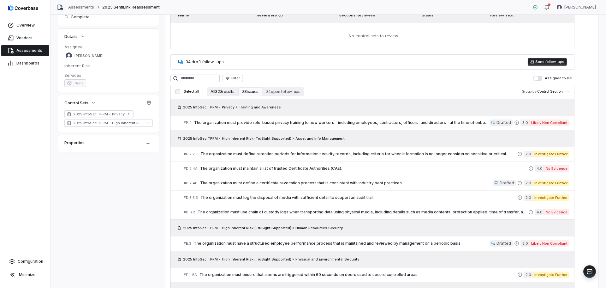
click at [217, 93] on button "All 323 results" at bounding box center [222, 91] width 31 height 9
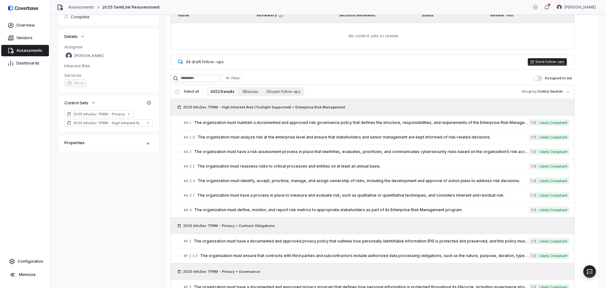
click at [490, 122] on span "The organization must maintain a documented and approved risk governance policy…" at bounding box center [361, 122] width 335 height 5
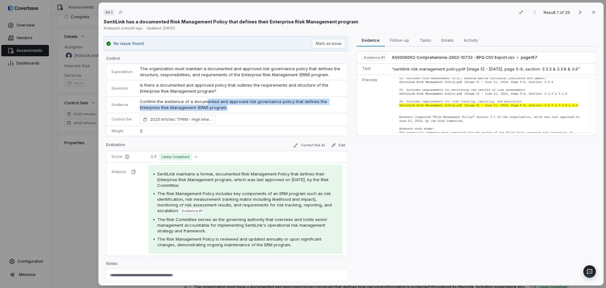
drag, startPoint x: 205, startPoint y: 102, endPoint x: 269, endPoint y: 108, distance: 64.1
click at [269, 108] on p "Confirm the existence of a documented and approved risk governance policy that …" at bounding box center [241, 105] width 203 height 12
click at [541, 9] on div "Result 1 of 25 Close" at bounding box center [564, 12] width 70 height 9
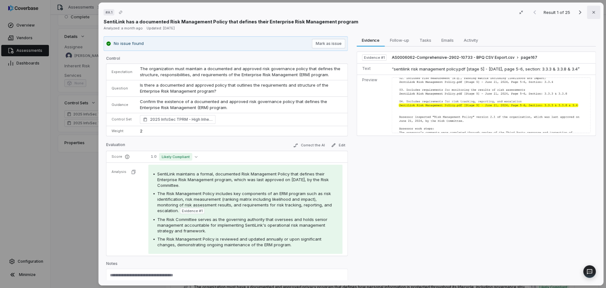
click at [591, 14] on icon "button" at bounding box center [593, 12] width 5 height 5
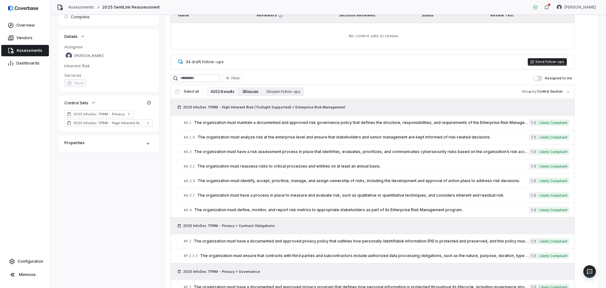
click at [246, 93] on button "38 issues" at bounding box center [250, 91] width 24 height 9
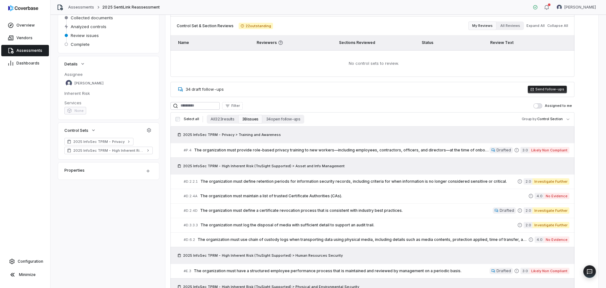
scroll to position [72, 0]
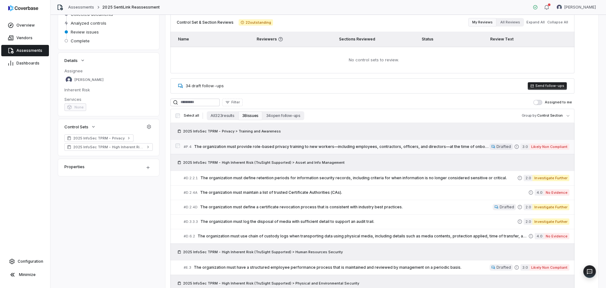
click at [445, 150] on link "# P.4 The organization must provide role-based privacy training to new workers—…" at bounding box center [377, 147] width 386 height 14
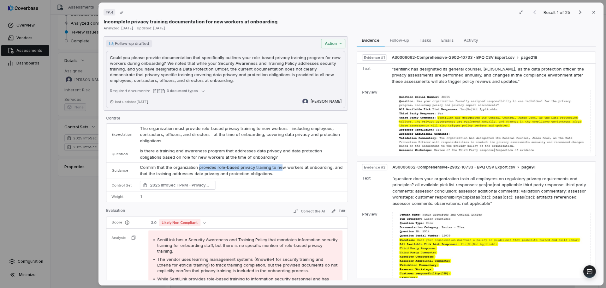
drag, startPoint x: 196, startPoint y: 166, endPoint x: 277, endPoint y: 170, distance: 80.6
click at [277, 170] on p "Confirm that the organization provides role-based privacy training to new worke…" at bounding box center [241, 170] width 203 height 12
click at [198, 226] on td "3.0 Likely Non Compliant" at bounding box center [246, 223] width 203 height 12
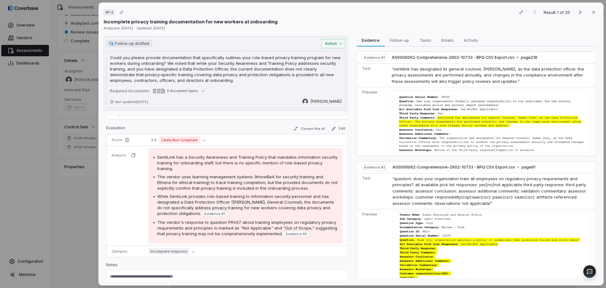
scroll to position [83, 0]
click at [592, 15] on button "Close" at bounding box center [593, 12] width 13 height 13
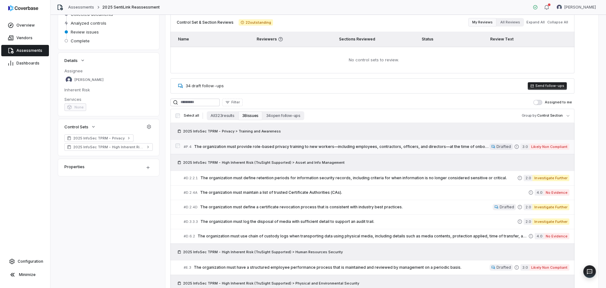
click at [307, 147] on span "The organization must provide role-based privacy training to new workers—includ…" at bounding box center [342, 146] width 296 height 5
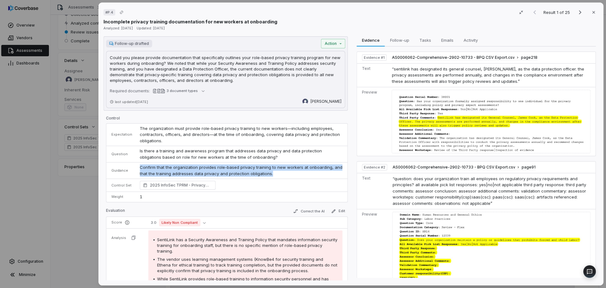
drag, startPoint x: 274, startPoint y: 174, endPoint x: 134, endPoint y: 168, distance: 140.3
click at [134, 168] on tr "Guidance Confirm that the organization provides role-based privacy training to …" at bounding box center [226, 170] width 241 height 16
click at [591, 13] on icon "button" at bounding box center [593, 12] width 5 height 5
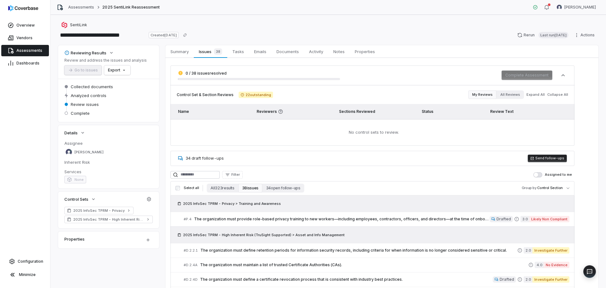
click at [376, 24] on div "SentiLink" at bounding box center [328, 25] width 541 height 8
click at [385, 30] on div "**********" at bounding box center [328, 35] width 541 height 10
click at [221, 189] on button "All 323 results" at bounding box center [222, 187] width 31 height 9
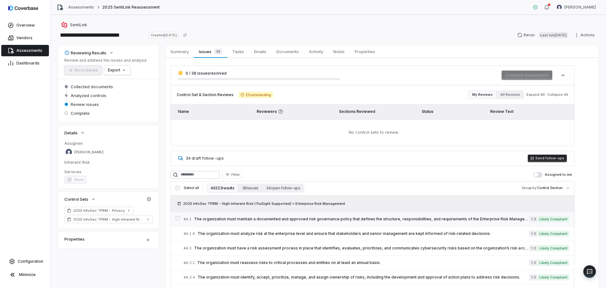
click at [490, 221] on div "# A.1 The organization must maintain a documented and approved risk governance …" at bounding box center [356, 219] width 345 height 7
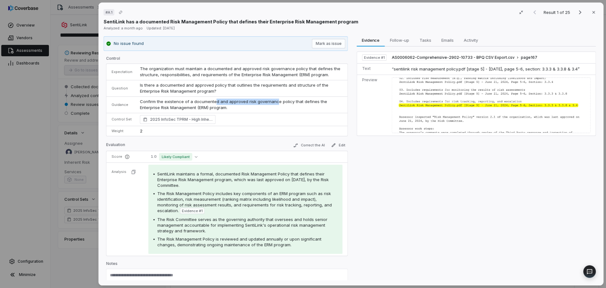
drag, startPoint x: 212, startPoint y: 102, endPoint x: 272, endPoint y: 101, distance: 59.7
click at [272, 101] on p "Confirm the existence of a documented and approved risk governance policy that …" at bounding box center [241, 105] width 203 height 12
click at [591, 13] on icon "button" at bounding box center [593, 12] width 5 height 5
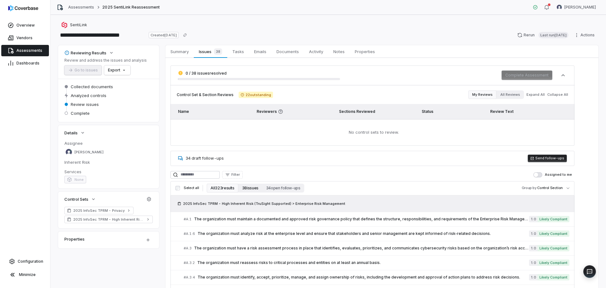
click at [244, 189] on button "38 issues" at bounding box center [250, 187] width 24 height 9
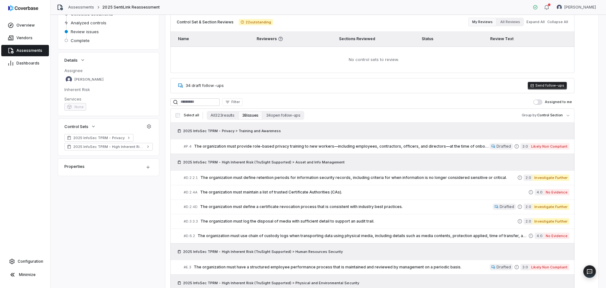
scroll to position [84, 0]
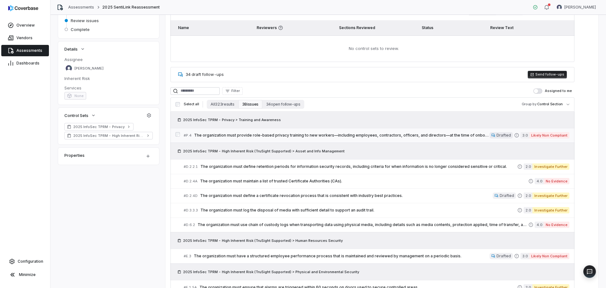
click at [453, 134] on span "The organization must provide role-based privacy training to new workers—includ…" at bounding box center [342, 135] width 296 height 5
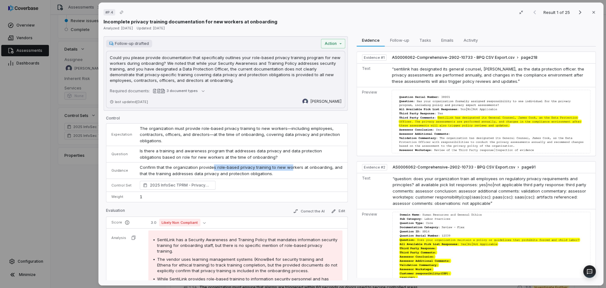
drag, startPoint x: 211, startPoint y: 168, endPoint x: 287, endPoint y: 166, distance: 76.4
click at [287, 166] on p "Confirm that the organization provides role-based privacy training to new worke…" at bounding box center [241, 170] width 203 height 12
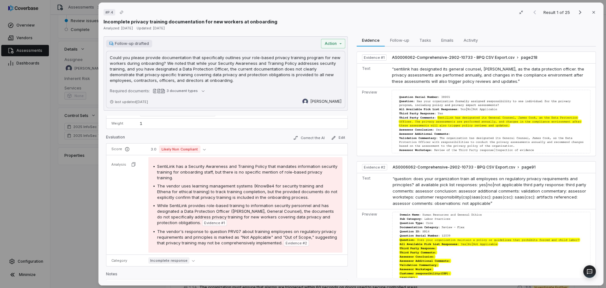
scroll to position [74, 0]
click at [591, 12] on icon "button" at bounding box center [593, 12] width 5 height 5
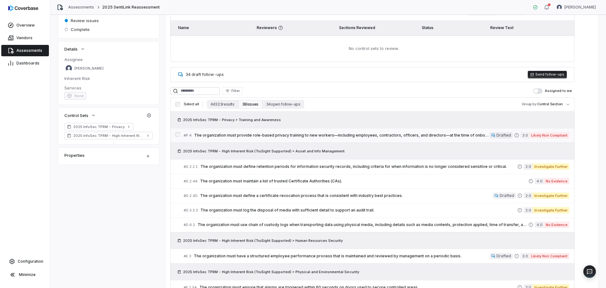
click at [435, 138] on div "# P.4 The organization must provide role-based privacy training to new workers—…" at bounding box center [337, 135] width 306 height 7
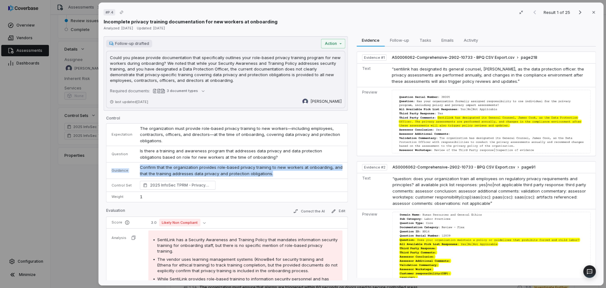
drag, startPoint x: 272, startPoint y: 174, endPoint x: 111, endPoint y: 174, distance: 161.0
click at [111, 174] on tr "Guidance Confirm that the organization provides role-based privacy training to …" at bounding box center [226, 170] width 241 height 16
click at [111, 174] on td "Guidance" at bounding box center [121, 170] width 30 height 16
drag, startPoint x: 134, startPoint y: 166, endPoint x: 276, endPoint y: 172, distance: 141.9
click at [276, 172] on tr "Guidance Confirm that the organization provides role-based privacy training to …" at bounding box center [226, 170] width 241 height 16
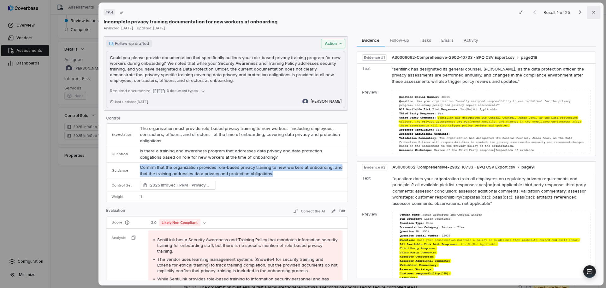
click at [591, 12] on icon "button" at bounding box center [593, 12] width 5 height 5
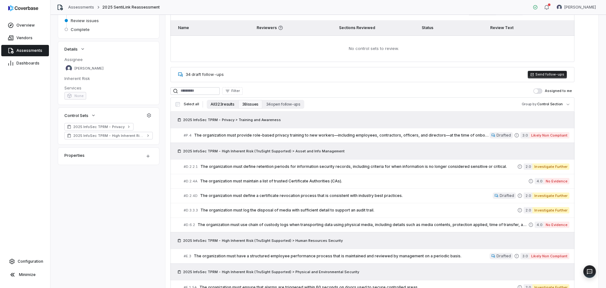
click at [221, 104] on button "All 323 results" at bounding box center [222, 104] width 31 height 9
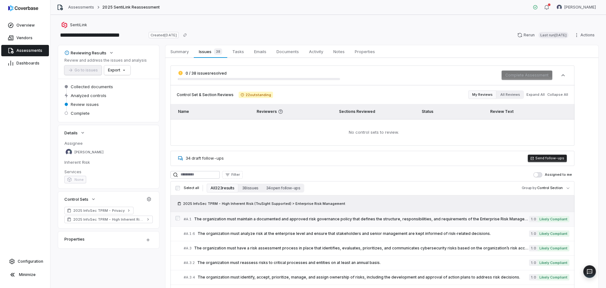
click at [303, 218] on span "The organization must maintain a documented and approved risk governance policy…" at bounding box center [361, 218] width 335 height 5
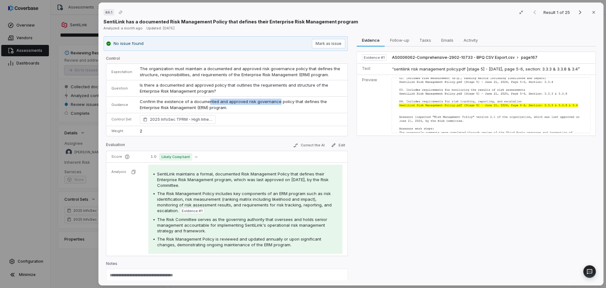
drag, startPoint x: 207, startPoint y: 102, endPoint x: 274, endPoint y: 103, distance: 67.9
click at [274, 103] on p "Confirm the existence of a documented and approved risk governance policy that …" at bounding box center [241, 105] width 203 height 12
click at [591, 13] on icon "button" at bounding box center [593, 12] width 5 height 5
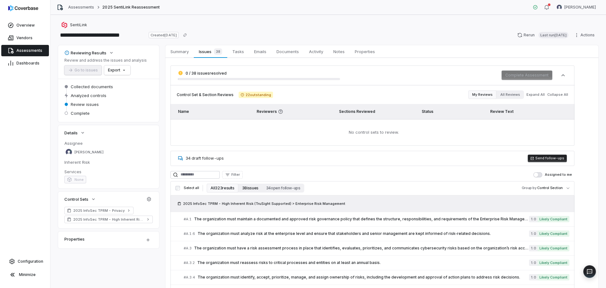
click at [251, 190] on button "38 issues" at bounding box center [250, 187] width 24 height 9
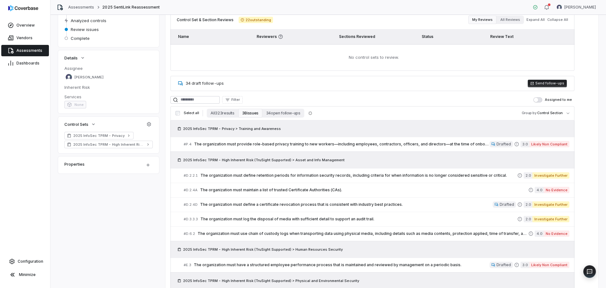
scroll to position [75, 0]
click at [465, 145] on span "The organization must provide role-based privacy training to new workers—includ…" at bounding box center [342, 143] width 296 height 5
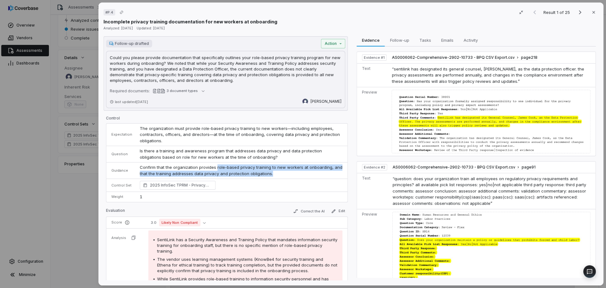
drag, startPoint x: 215, startPoint y: 168, endPoint x: 295, endPoint y: 172, distance: 80.3
click at [295, 172] on p "Confirm that the organization provides role-based privacy training to new worke…" at bounding box center [241, 170] width 203 height 12
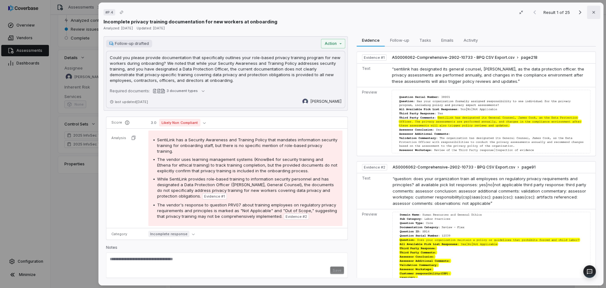
click at [592, 16] on button "Close" at bounding box center [593, 12] width 13 height 13
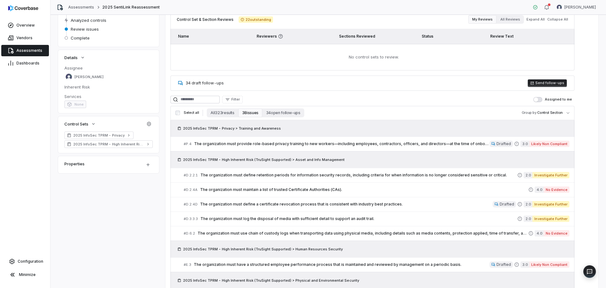
click at [461, 68] on td "No control sets to review." at bounding box center [373, 57] width 404 height 27
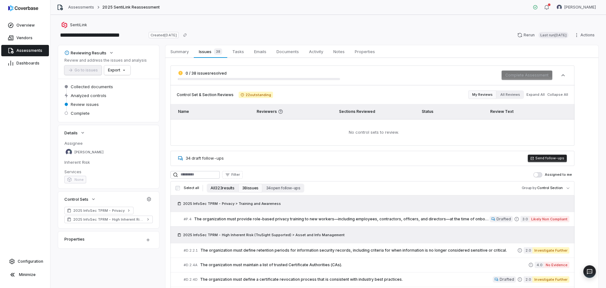
click at [216, 187] on button "All 323 results" at bounding box center [222, 187] width 31 height 9
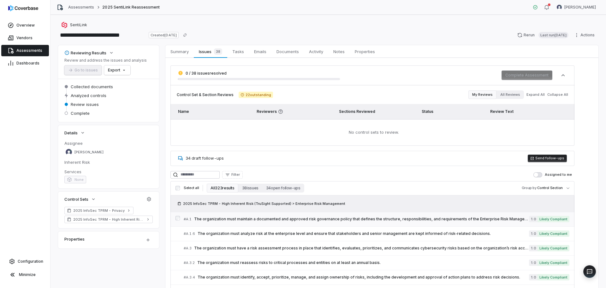
click at [343, 219] on span "The organization must maintain a documented and approved risk governance policy…" at bounding box center [361, 218] width 335 height 5
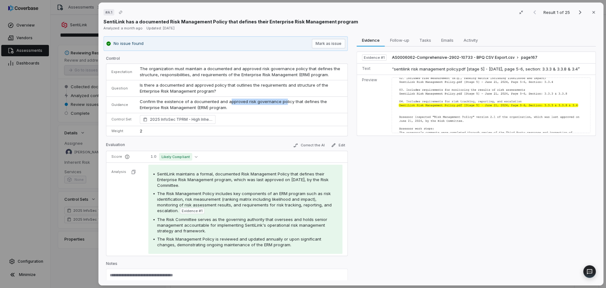
drag, startPoint x: 227, startPoint y: 101, endPoint x: 281, endPoint y: 102, distance: 54.0
click at [281, 102] on p "Confirm the existence of a documented and approved risk governance policy that …" at bounding box center [241, 105] width 203 height 12
click at [591, 14] on icon "button" at bounding box center [593, 12] width 5 height 5
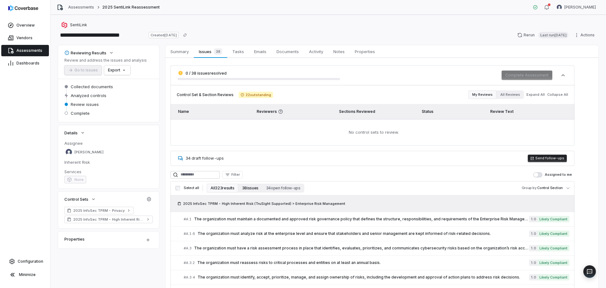
click at [253, 189] on button "38 issues" at bounding box center [250, 187] width 24 height 9
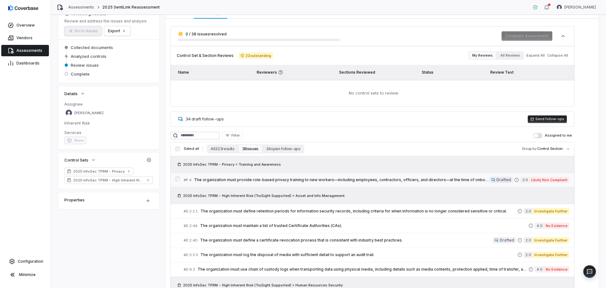
scroll to position [39, 0]
click at [452, 180] on span "The organization must provide role-based privacy training to new workers—includ…" at bounding box center [342, 179] width 296 height 5
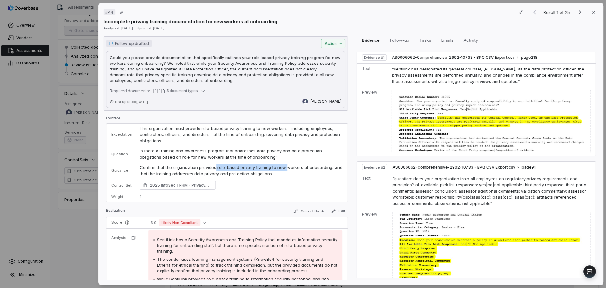
drag, startPoint x: 212, startPoint y: 167, endPoint x: 282, endPoint y: 170, distance: 70.5
click at [282, 170] on p "Confirm that the organization provides role-based privacy training to new worke…" at bounding box center [241, 170] width 203 height 12
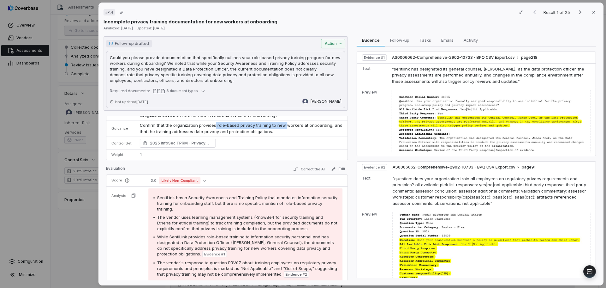
scroll to position [87, 0]
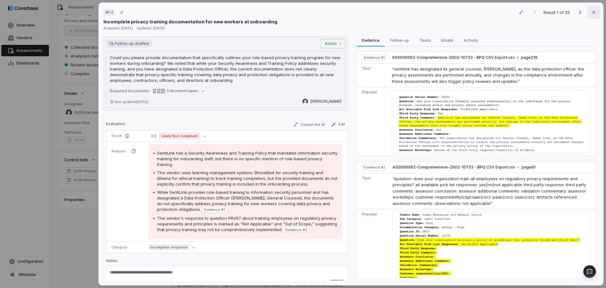
click at [595, 18] on button "Close" at bounding box center [593, 12] width 13 height 13
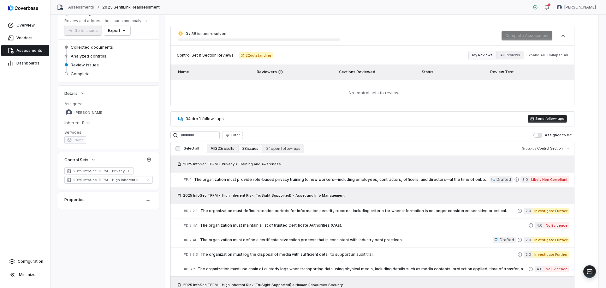
click at [231, 144] on button "All 323 results" at bounding box center [222, 148] width 31 height 9
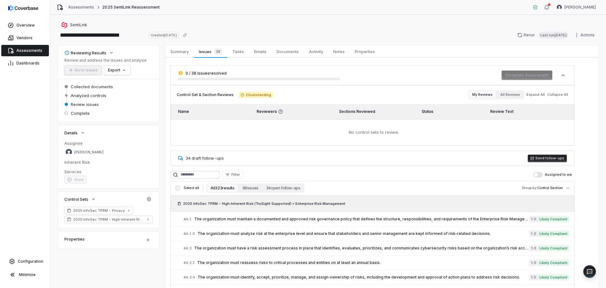
click at [405, 19] on div "**********" at bounding box center [329, 151] width 556 height 273
click at [336, 219] on span "The organization must maintain a documented and approved risk governance policy…" at bounding box center [361, 218] width 335 height 5
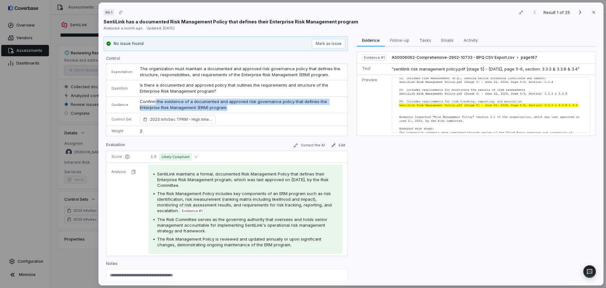
drag, startPoint x: 227, startPoint y: 106, endPoint x: 153, endPoint y: 104, distance: 74.2
click at [153, 104] on p "Confirm the existence of a documented and approved risk governance policy that …" at bounding box center [241, 105] width 203 height 12
click at [591, 11] on icon "button" at bounding box center [593, 12] width 5 height 5
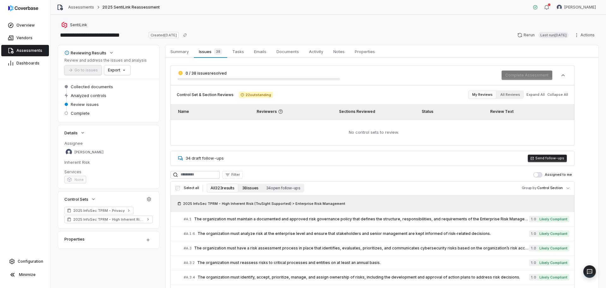
click at [250, 186] on button "38 issues" at bounding box center [250, 187] width 24 height 9
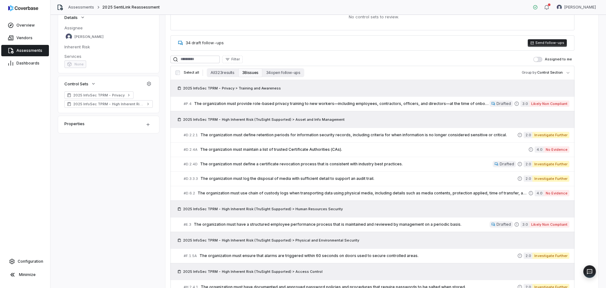
scroll to position [116, 0]
click at [435, 105] on span "The organization must provide role-based privacy training to new workers—includ…" at bounding box center [342, 103] width 296 height 5
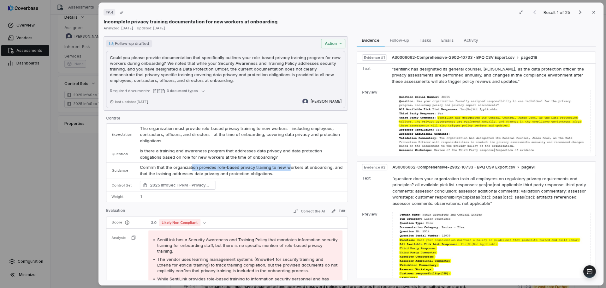
drag, startPoint x: 189, startPoint y: 167, endPoint x: 286, endPoint y: 169, distance: 96.6
click at [286, 169] on p "Confirm that the organization provides role-based privacy training to new worke…" at bounding box center [241, 170] width 203 height 12
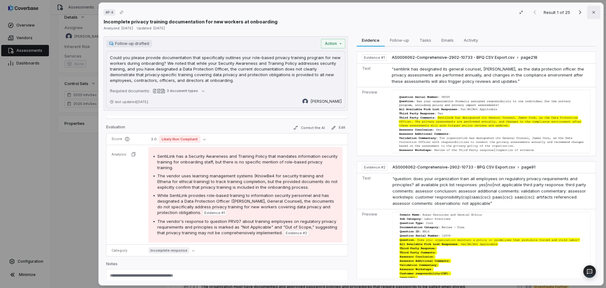
click at [591, 16] on button "Close" at bounding box center [593, 12] width 13 height 13
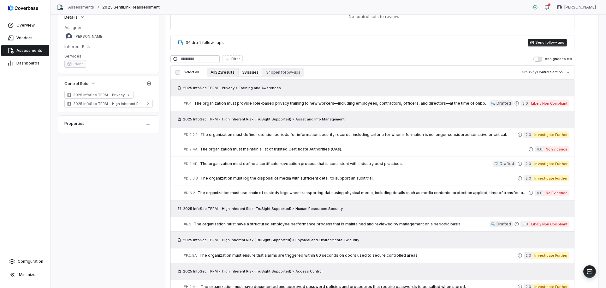
click at [225, 73] on button "All 323 results" at bounding box center [222, 72] width 31 height 9
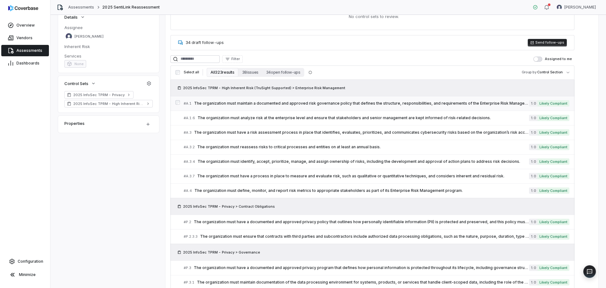
click at [304, 105] on span "The organization must maintain a documented and approved risk governance policy…" at bounding box center [361, 103] width 335 height 5
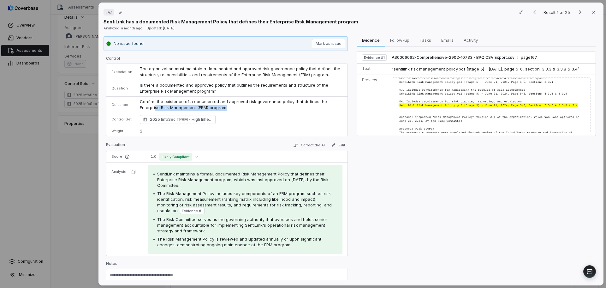
drag, startPoint x: 240, startPoint y: 107, endPoint x: 153, endPoint y: 105, distance: 86.9
click at [153, 105] on p "Confirm the existence of a documented and approved risk governance policy that …" at bounding box center [241, 105] width 203 height 12
click at [591, 12] on icon "button" at bounding box center [593, 12] width 5 height 5
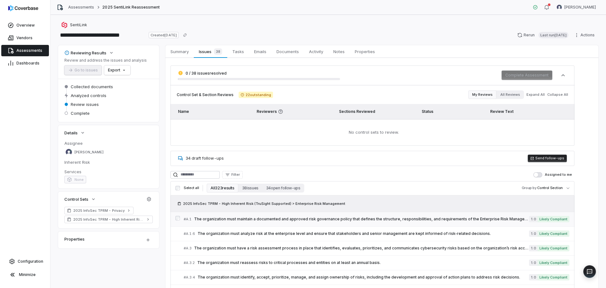
click at [433, 218] on span "The organization must maintain a documented and approved risk governance policy…" at bounding box center [361, 218] width 335 height 5
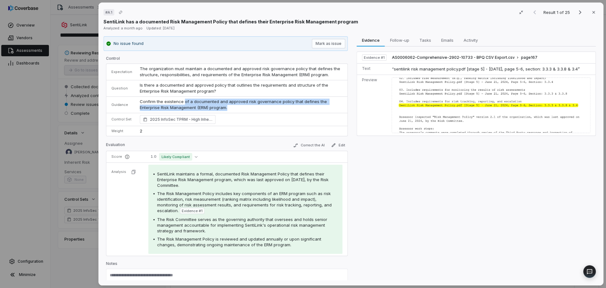
drag, startPoint x: 183, startPoint y: 104, endPoint x: 264, endPoint y: 105, distance: 81.2
click at [264, 105] on p "Confirm the existence of a documented and approved risk governance policy that …" at bounding box center [241, 105] width 203 height 12
click at [591, 13] on icon "button" at bounding box center [593, 12] width 5 height 5
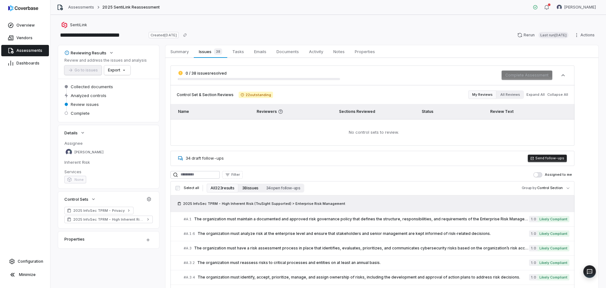
click at [248, 186] on button "38 issues" at bounding box center [250, 187] width 24 height 9
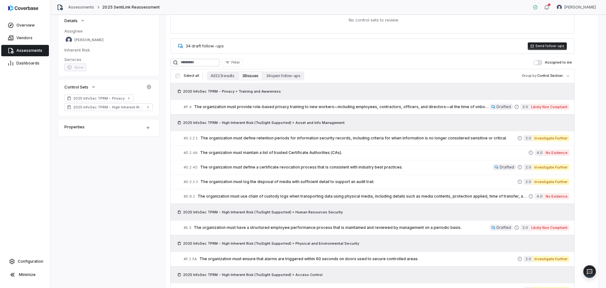
scroll to position [113, 0]
click at [404, 110] on link "# P.4 The organization must provide role-based privacy training to new workers—…" at bounding box center [377, 106] width 386 height 14
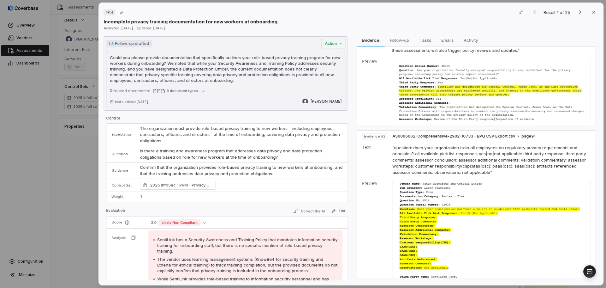
scroll to position [36, 0]
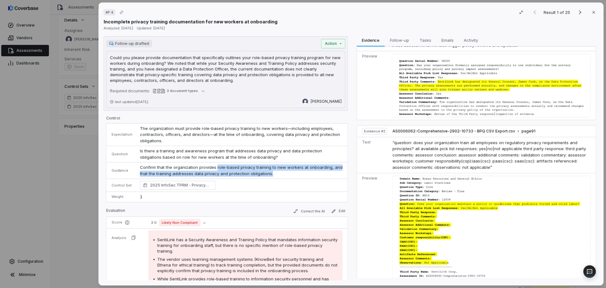
drag, startPoint x: 214, startPoint y: 167, endPoint x: 281, endPoint y: 173, distance: 66.6
click at [281, 173] on p "Confirm that the organization provides role-based privacy training to new worke…" at bounding box center [241, 170] width 203 height 12
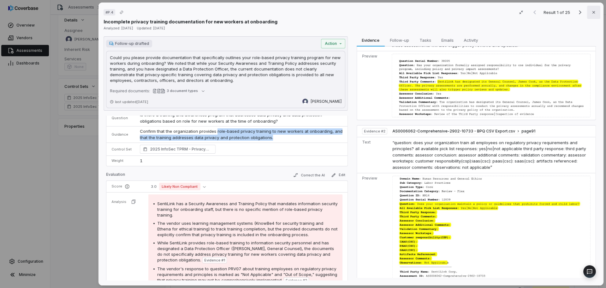
click at [593, 14] on button "Close" at bounding box center [593, 12] width 13 height 13
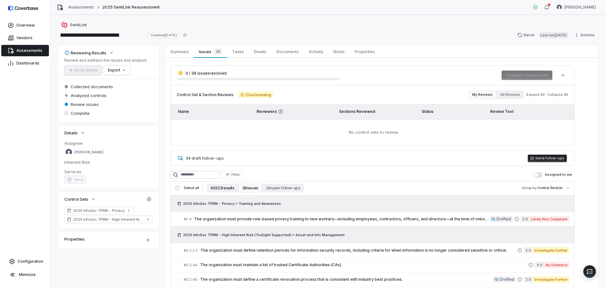
click at [225, 187] on button "All 323 results" at bounding box center [222, 187] width 31 height 9
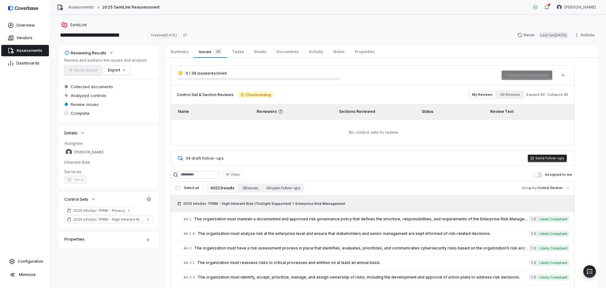
click at [394, 37] on div "**********" at bounding box center [328, 35] width 541 height 10
click at [225, 18] on div "**********" at bounding box center [329, 151] width 556 height 273
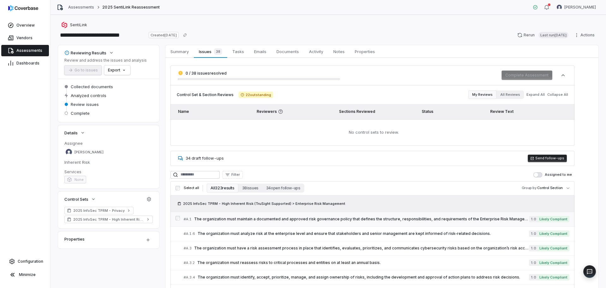
click at [466, 222] on div "# A.1 The organization must maintain a documented and approved risk governance …" at bounding box center [356, 219] width 345 height 7
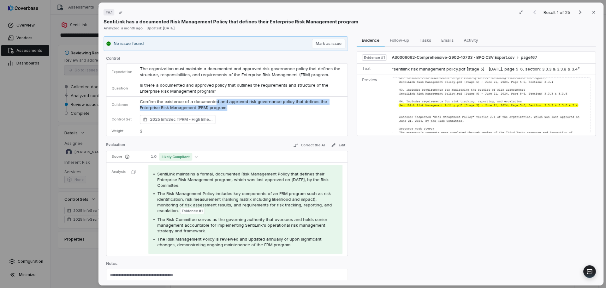
drag, startPoint x: 213, startPoint y: 100, endPoint x: 267, endPoint y: 110, distance: 54.2
click at [267, 110] on p "Confirm the existence of a documented and approved risk governance policy that …" at bounding box center [241, 105] width 203 height 12
click at [591, 14] on icon "button" at bounding box center [593, 12] width 5 height 5
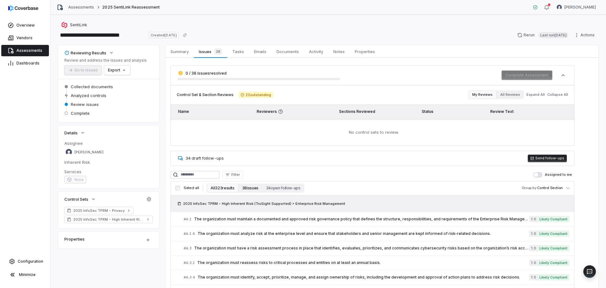
click at [250, 189] on button "38 issues" at bounding box center [250, 187] width 24 height 9
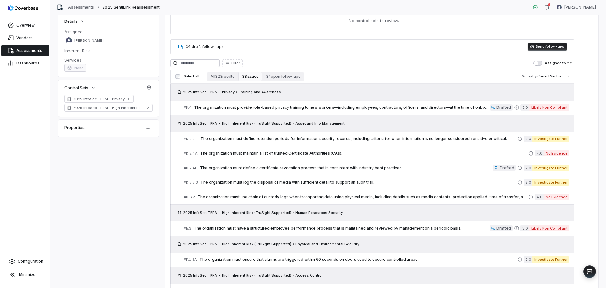
scroll to position [112, 0]
click at [424, 112] on link "# P.4 The organization must provide role-based privacy training to new workers—…" at bounding box center [377, 107] width 386 height 14
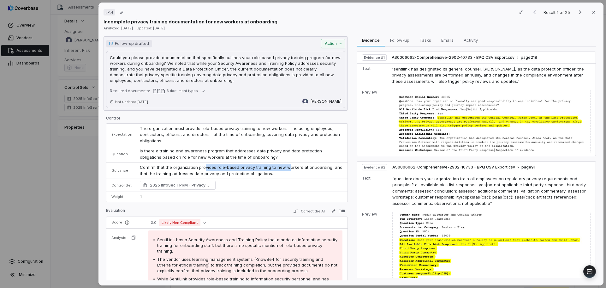
drag, startPoint x: 203, startPoint y: 162, endPoint x: 285, endPoint y: 167, distance: 82.2
click at [285, 167] on p "Confirm that the organization provides role-based privacy training to new worke…" at bounding box center [241, 170] width 203 height 12
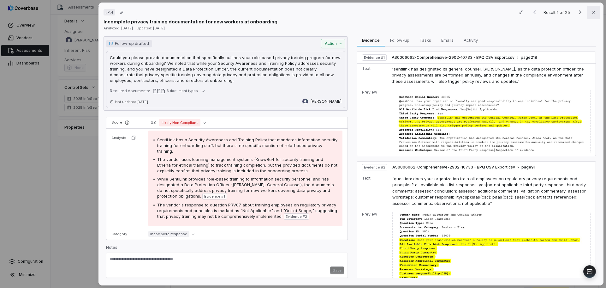
click at [594, 10] on button "Close" at bounding box center [593, 12] width 13 height 13
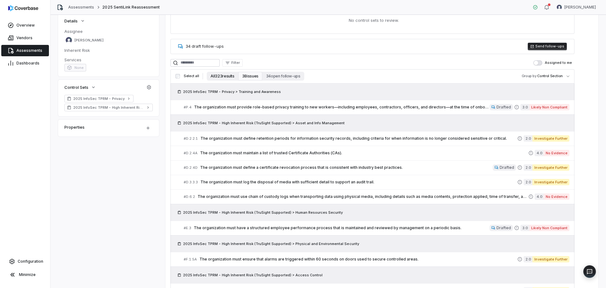
click at [213, 78] on button "All 323 results" at bounding box center [222, 76] width 31 height 9
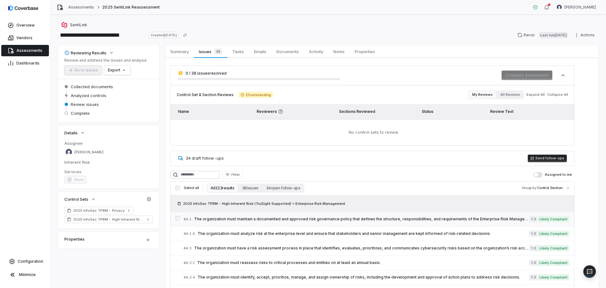
click at [349, 218] on span "The organization must maintain a documented and approved risk governance policy…" at bounding box center [361, 218] width 335 height 5
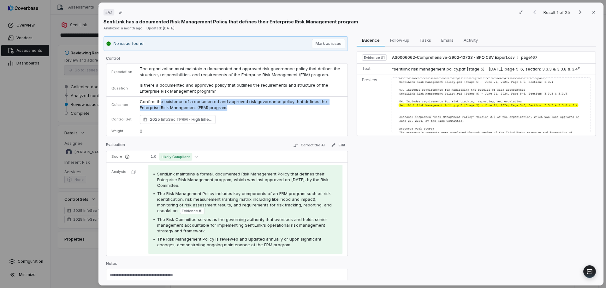
drag, startPoint x: 240, startPoint y: 107, endPoint x: 158, endPoint y: 103, distance: 82.2
click at [158, 103] on p "Confirm the existence of a documented and approved risk governance policy that …" at bounding box center [241, 105] width 203 height 12
click at [587, 12] on button "Close" at bounding box center [593, 12] width 13 height 13
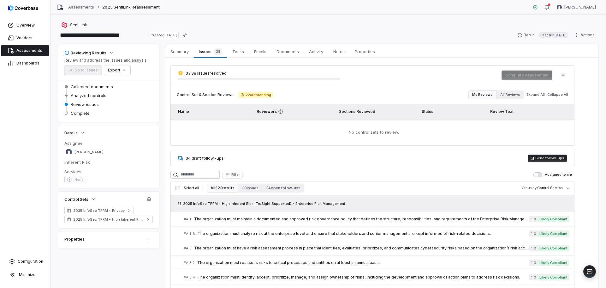
click at [213, 188] on button "All 323 results" at bounding box center [222, 187] width 31 height 9
click at [363, 219] on span "The organization must maintain a documented and approved risk governance policy…" at bounding box center [361, 218] width 335 height 5
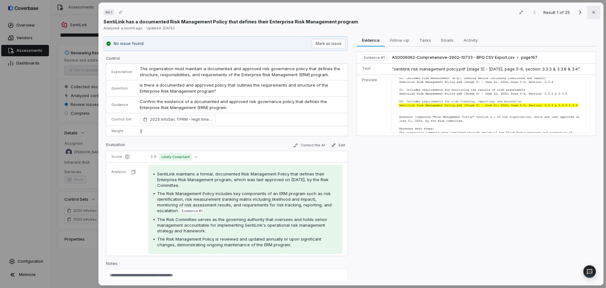
click at [594, 14] on button "Close" at bounding box center [593, 12] width 13 height 13
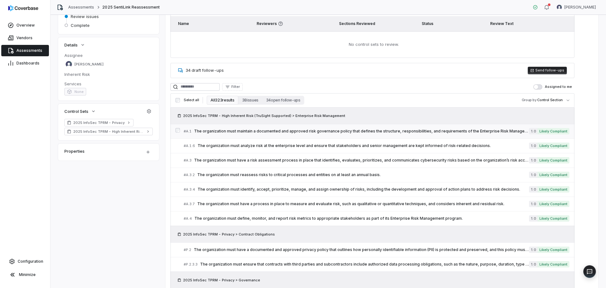
scroll to position [95, 0]
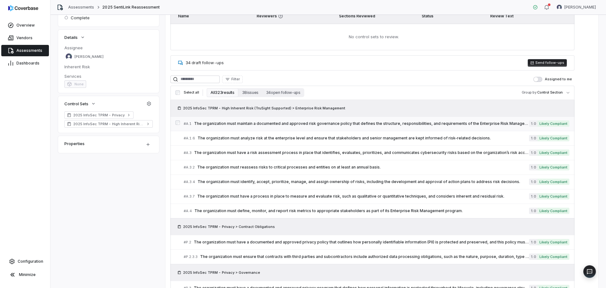
click at [358, 126] on span "The organization must maintain a documented and approved risk governance policy…" at bounding box center [361, 123] width 335 height 5
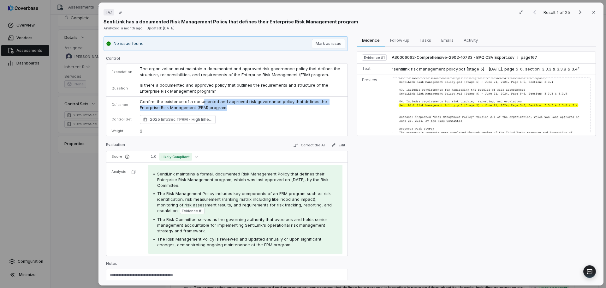
drag, startPoint x: 202, startPoint y: 104, endPoint x: 257, endPoint y: 105, distance: 55.0
click at [257, 105] on p "Confirm the existence of a documented and approved risk governance policy that …" at bounding box center [241, 105] width 203 height 12
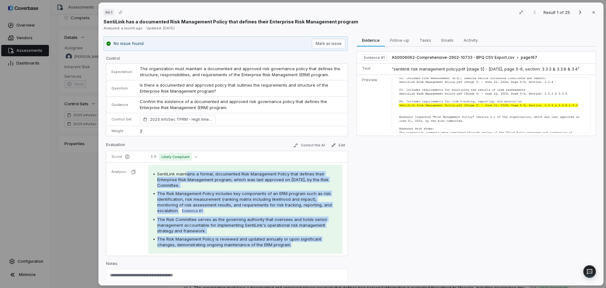
drag, startPoint x: 187, startPoint y: 173, endPoint x: 317, endPoint y: 249, distance: 151.0
click at [317, 249] on div "SentiLink maintains a formal, documented Risk Management Policy that defines th…" at bounding box center [245, 209] width 194 height 89
click at [592, 13] on icon "button" at bounding box center [593, 12] width 5 height 5
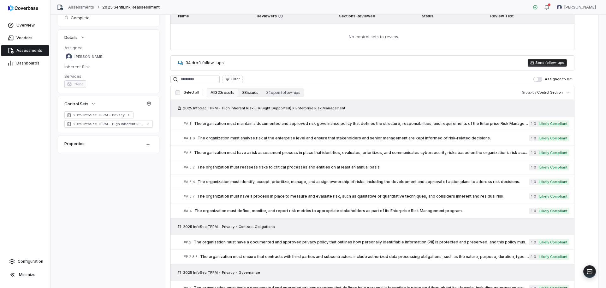
click at [252, 93] on button "38 issues" at bounding box center [250, 92] width 24 height 9
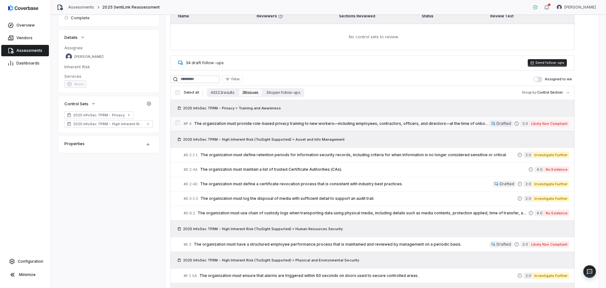
click at [350, 127] on link "# P.4 The organization must provide role-based privacy training to new workers—…" at bounding box center [377, 124] width 386 height 14
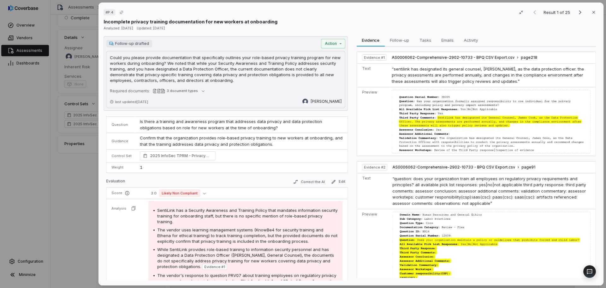
scroll to position [30, 0]
click at [590, 16] on button "Close" at bounding box center [593, 12] width 13 height 13
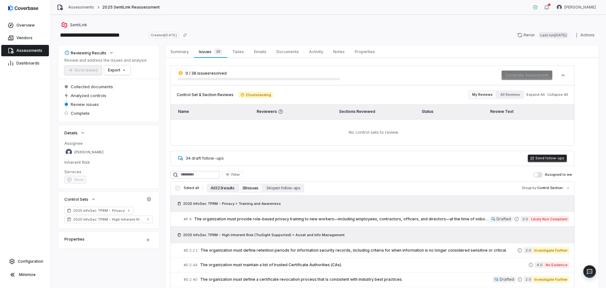
click at [214, 190] on button "All 323 results" at bounding box center [222, 187] width 31 height 9
